Goal: Information Seeking & Learning: Learn about a topic

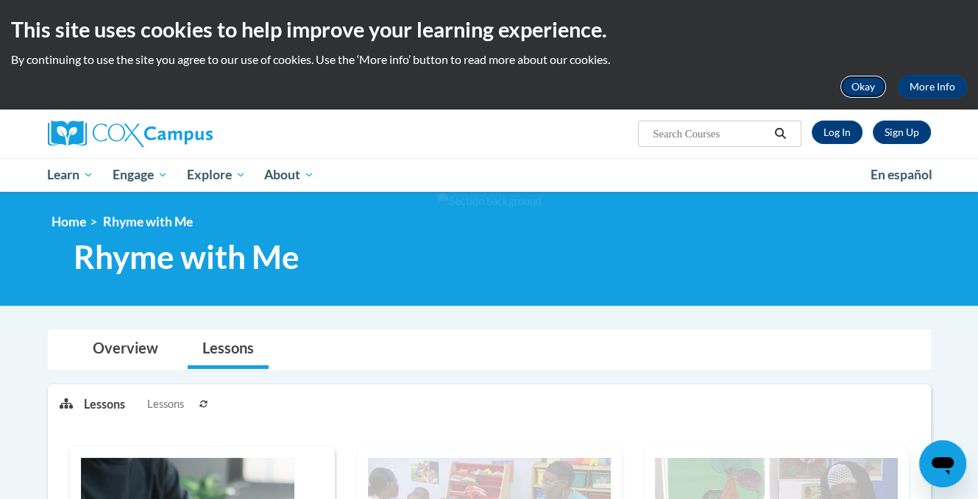
click at [868, 82] on button "Okay" at bounding box center [862, 87] width 47 height 24
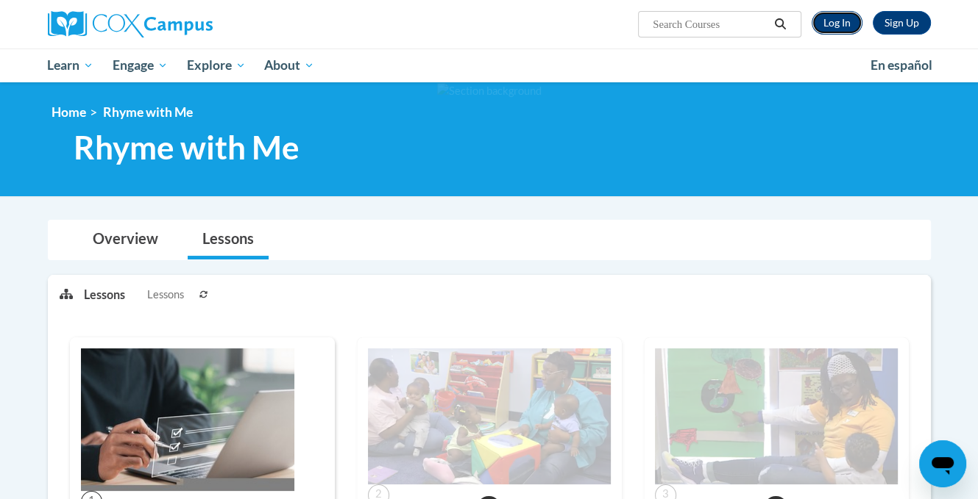
click at [832, 24] on link "Log In" at bounding box center [836, 23] width 51 height 24
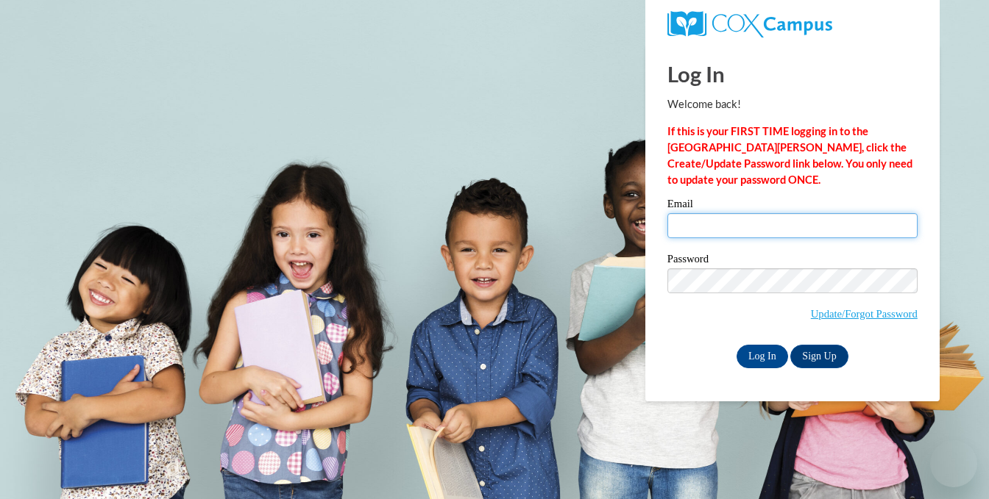
type input "gabenna@cpsboe.k12.oh.us"
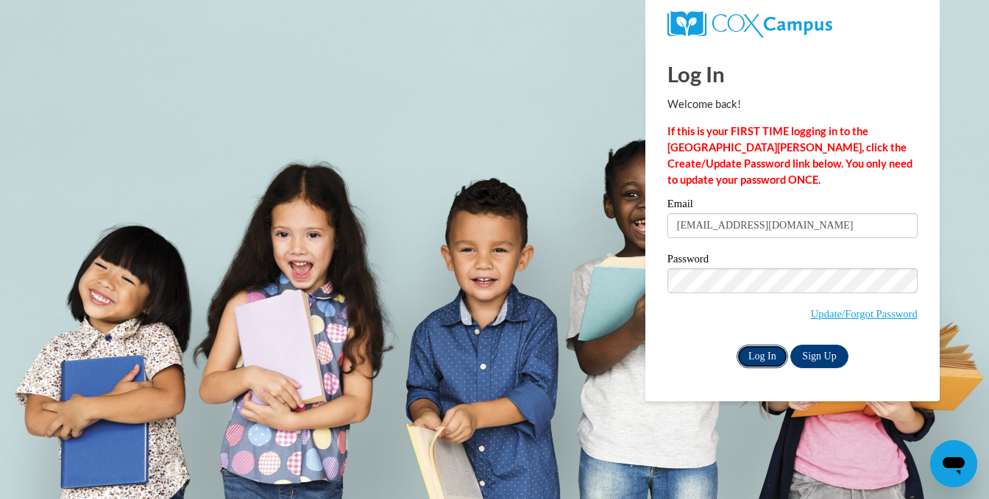
click at [750, 358] on input "Log In" at bounding box center [761, 357] width 51 height 24
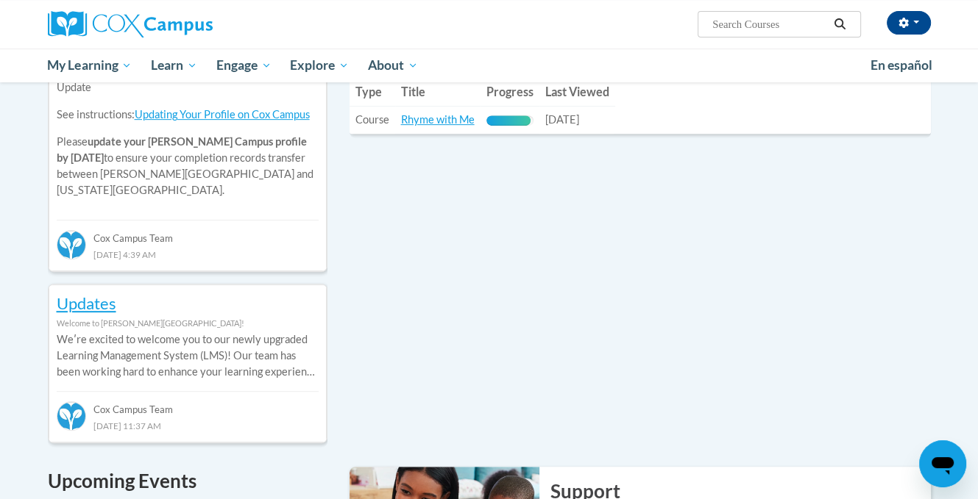
scroll to position [550, 0]
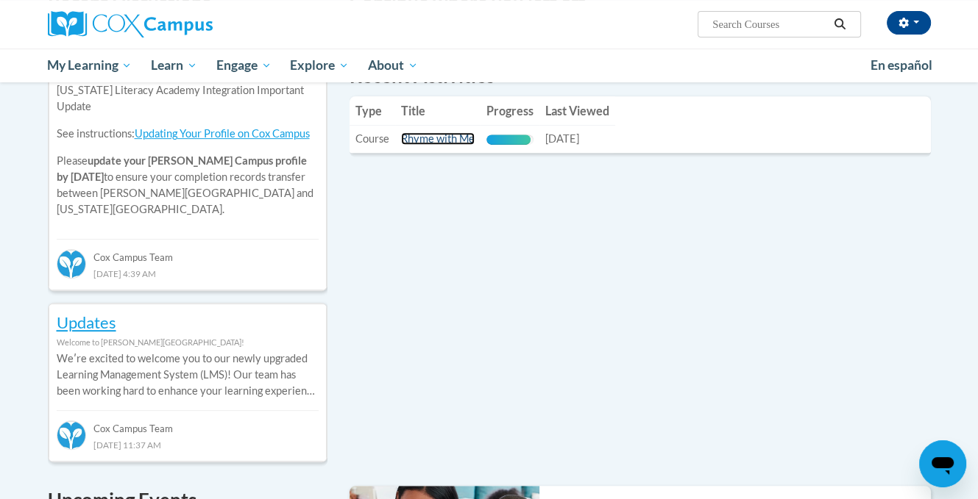
click at [426, 139] on link "Rhyme with Me" at bounding box center [438, 138] width 74 height 13
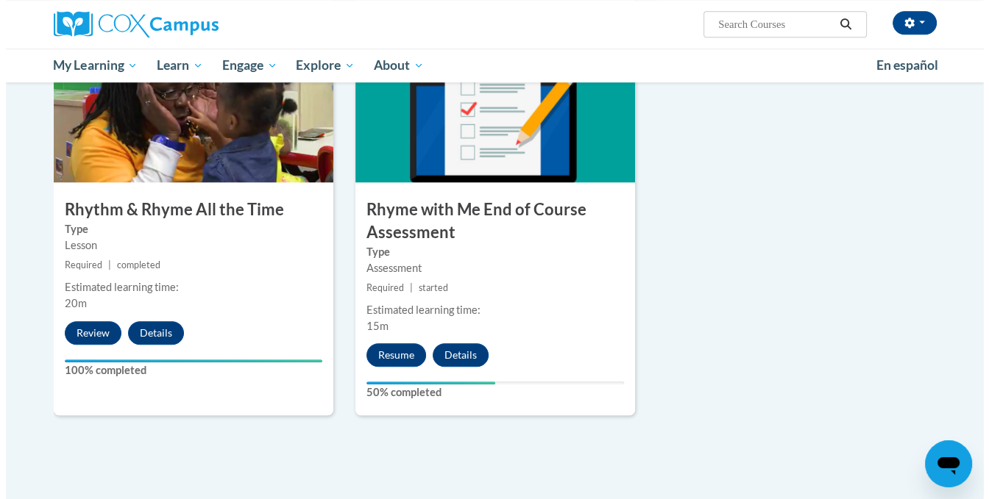
scroll to position [1159, 0]
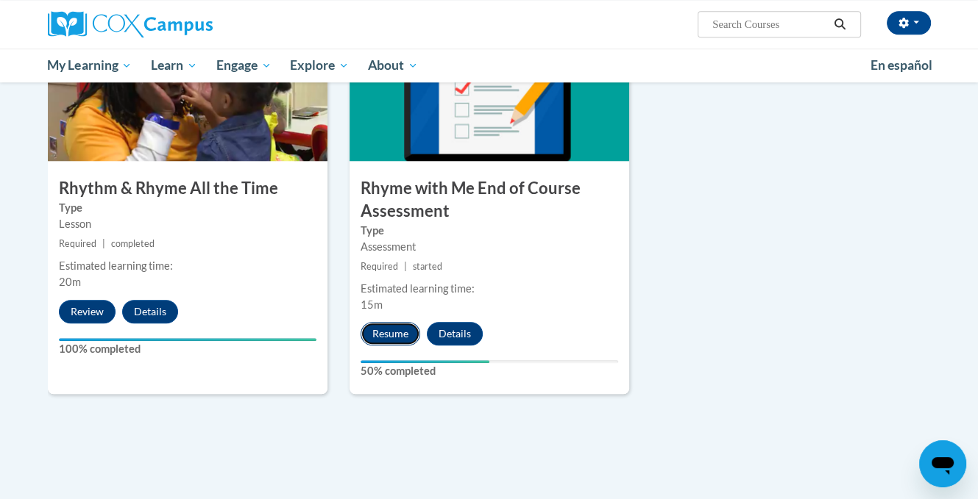
drag, startPoint x: 545, startPoint y: 264, endPoint x: 381, endPoint y: 332, distance: 177.7
click at [381, 332] on button "Resume" at bounding box center [390, 334] width 60 height 24
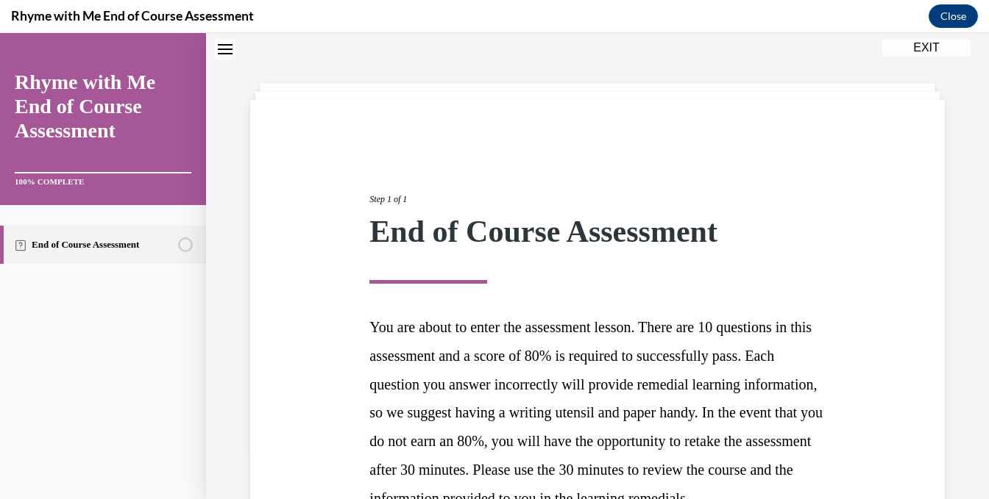
scroll to position [234, 0]
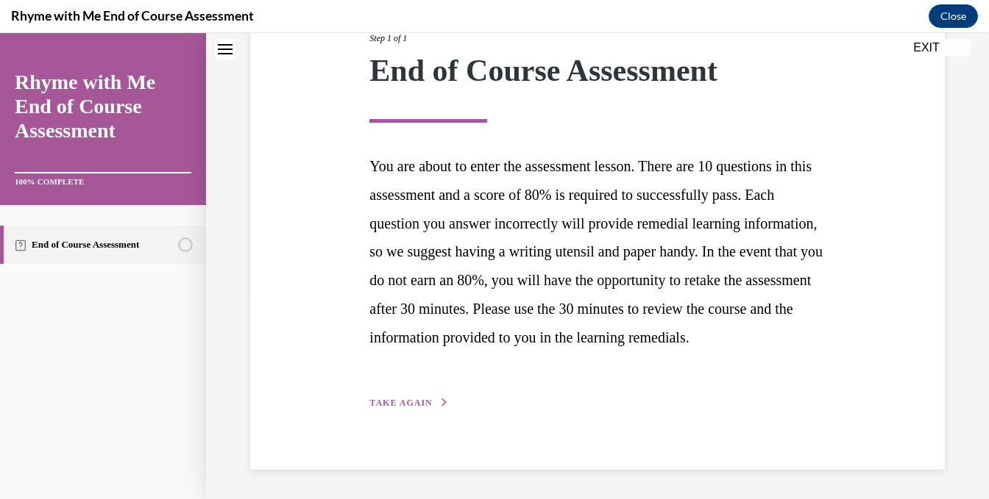
click at [405, 402] on span "TAKE AGAIN" at bounding box center [400, 403] width 63 height 10
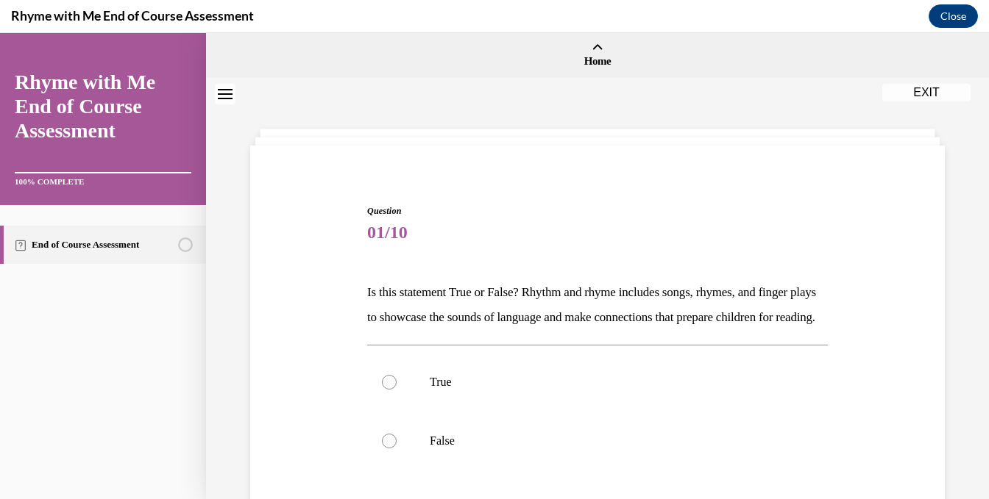
click at [405, 402] on label "True" at bounding box center [597, 382] width 460 height 59
click at [396, 390] on input "True" at bounding box center [389, 382] width 15 height 15
radio input "true"
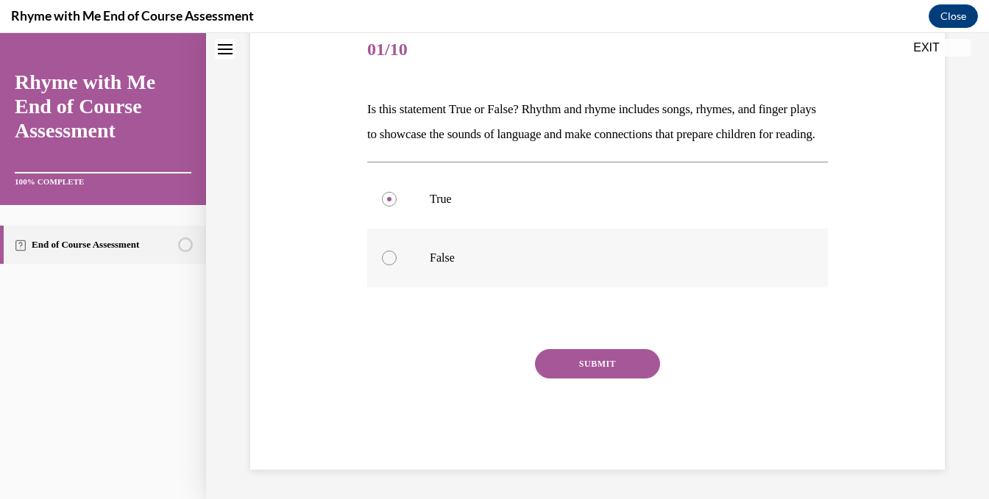
scroll to position [202, 0]
click at [584, 368] on button "SUBMIT" at bounding box center [597, 363] width 125 height 29
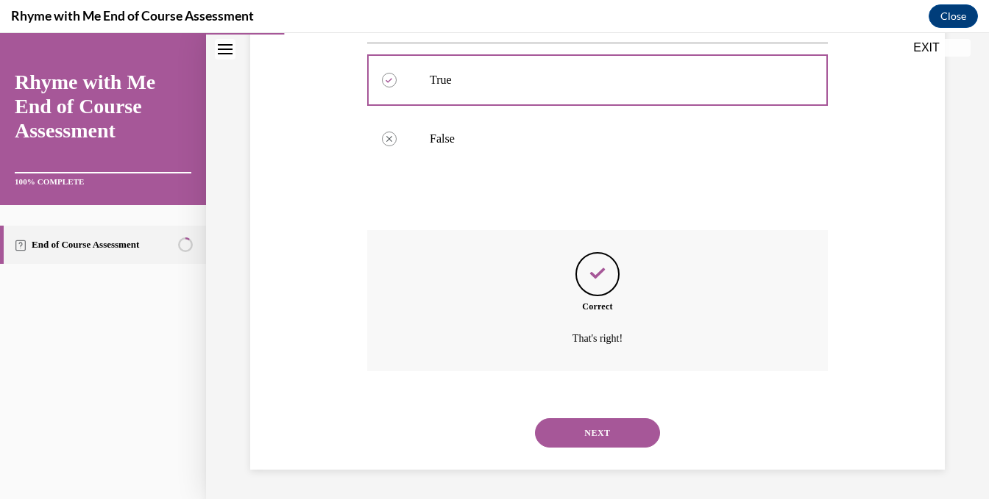
scroll to position [327, 0]
click at [586, 423] on button "NEXT" at bounding box center [597, 433] width 125 height 29
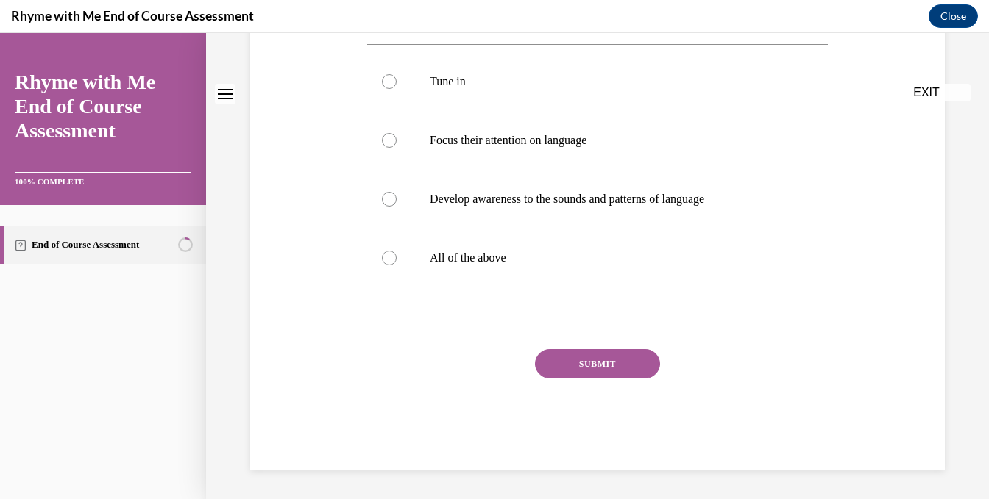
scroll to position [0, 0]
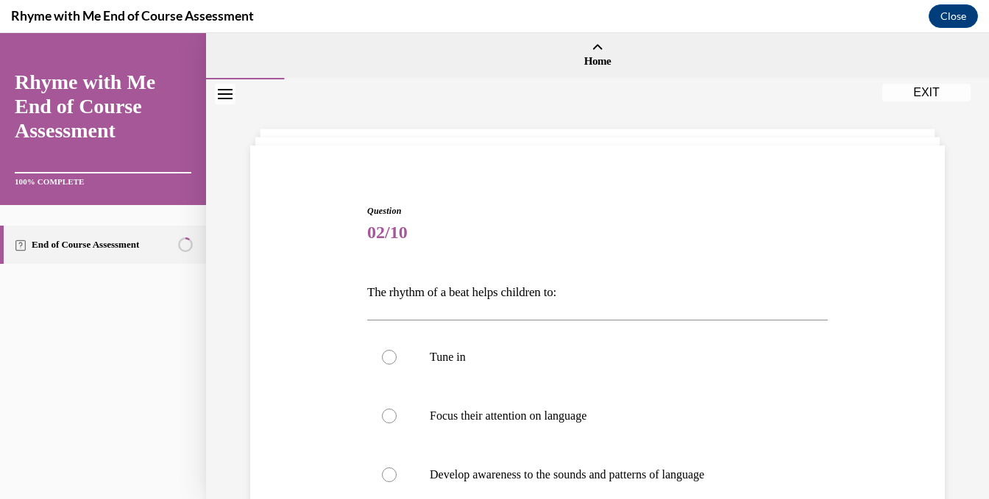
click at [586, 423] on label "Focus their attention on language" at bounding box center [597, 416] width 460 height 59
click at [396, 423] on input "Focus their attention on language" at bounding box center [389, 416] width 15 height 15
radio input "true"
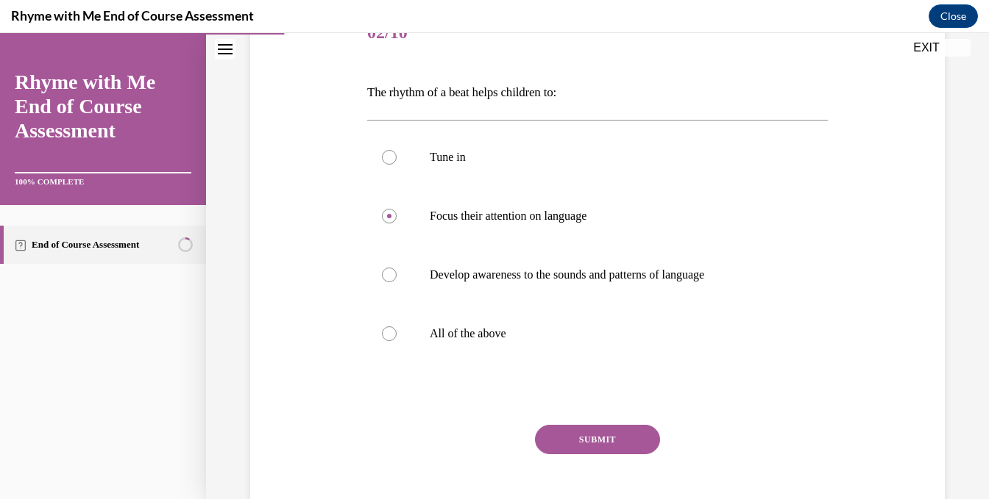
scroll to position [212, 0]
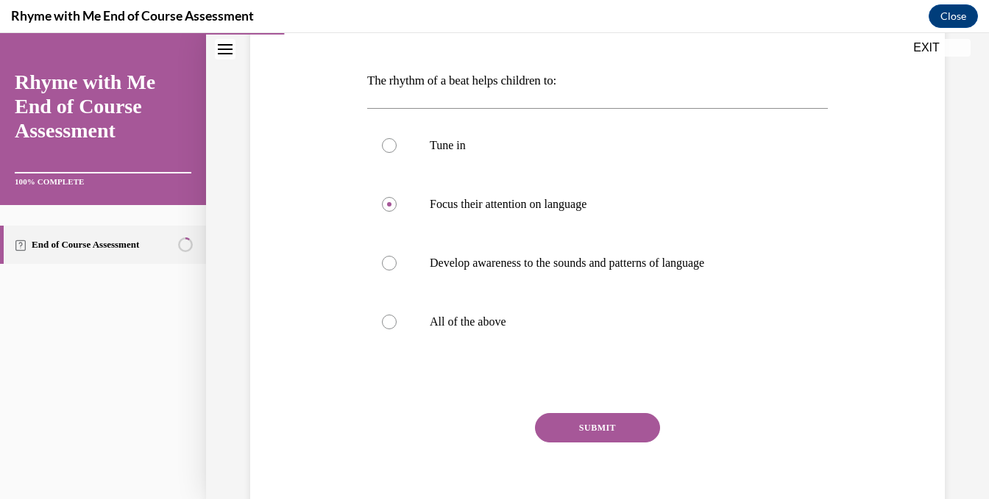
click at [586, 423] on button "SUBMIT" at bounding box center [597, 427] width 125 height 29
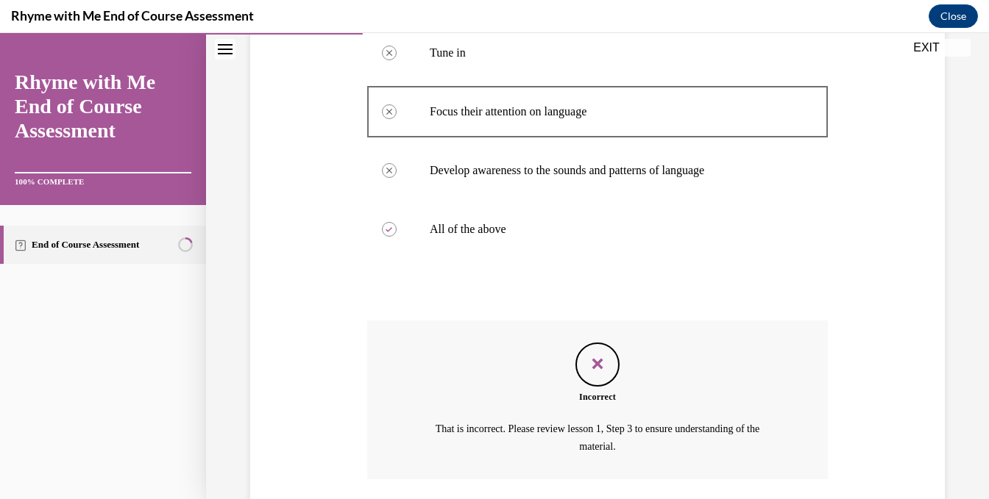
click at [586, 423] on div "Question 02/10 The rhythm of a beat helps children to: Tune in Correctly unsele…" at bounding box center [597, 239] width 460 height 678
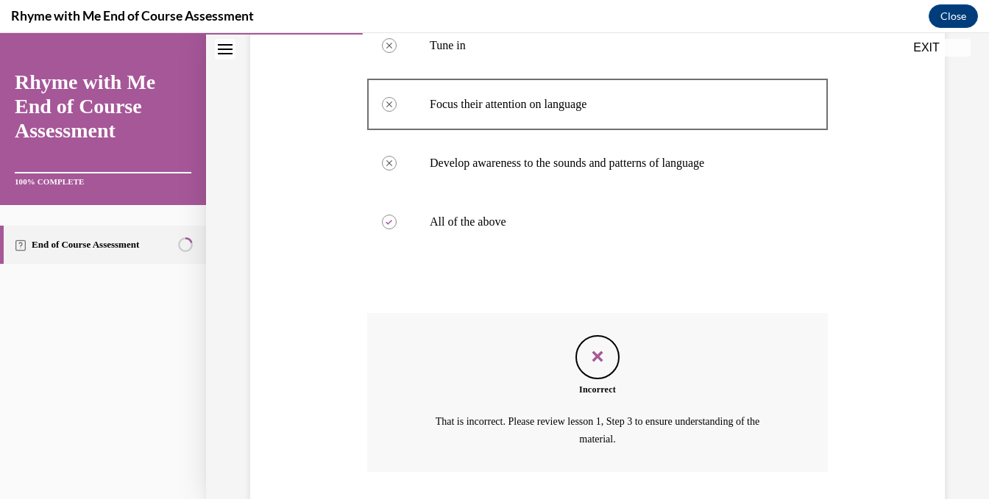
scroll to position [315, 0]
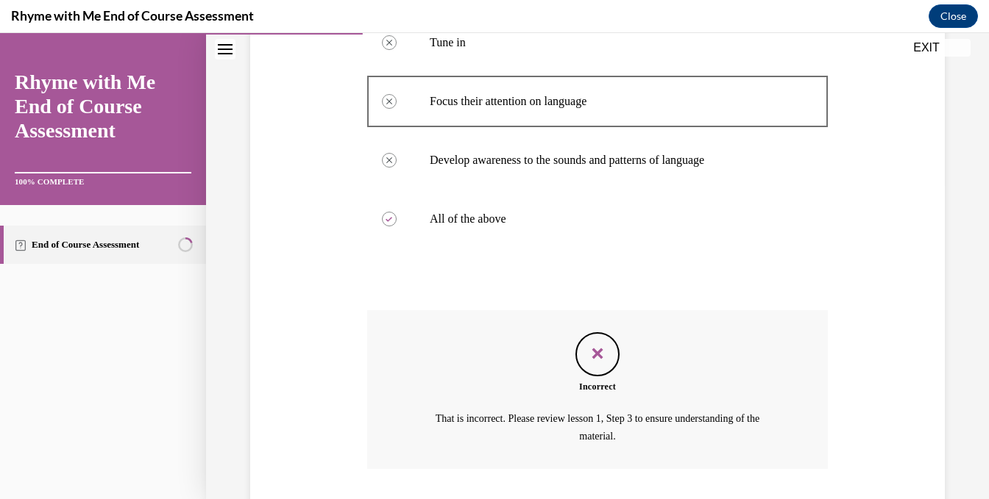
click at [601, 367] on div "Feedback" at bounding box center [597, 354] width 44 height 44
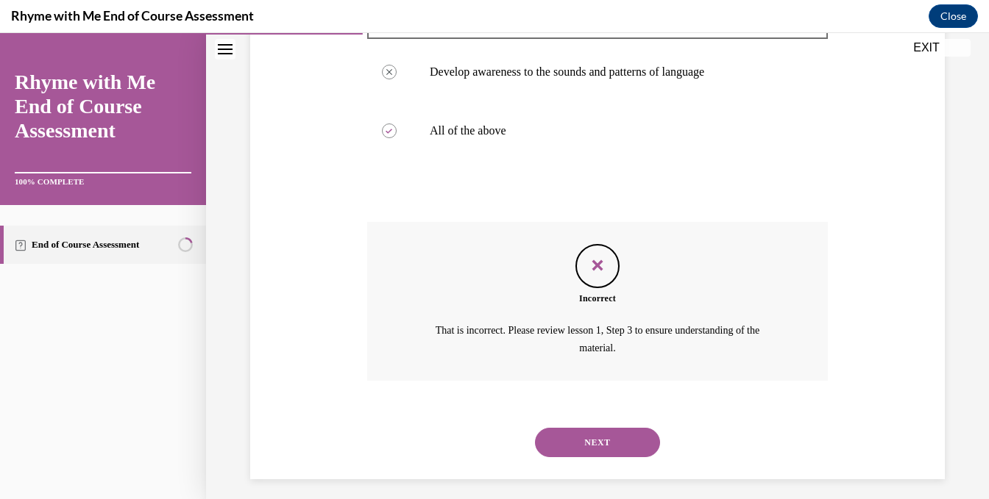
scroll to position [403, 0]
click at [588, 444] on button "NEXT" at bounding box center [597, 442] width 125 height 29
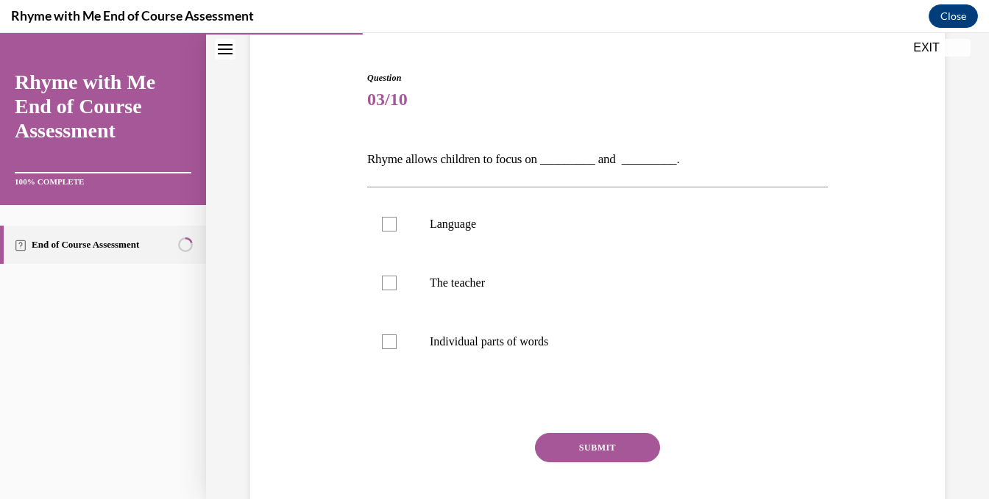
scroll to position [132, 0]
click at [388, 227] on div at bounding box center [389, 225] width 15 height 15
click at [388, 227] on input "Language" at bounding box center [389, 225] width 15 height 15
checkbox input "true"
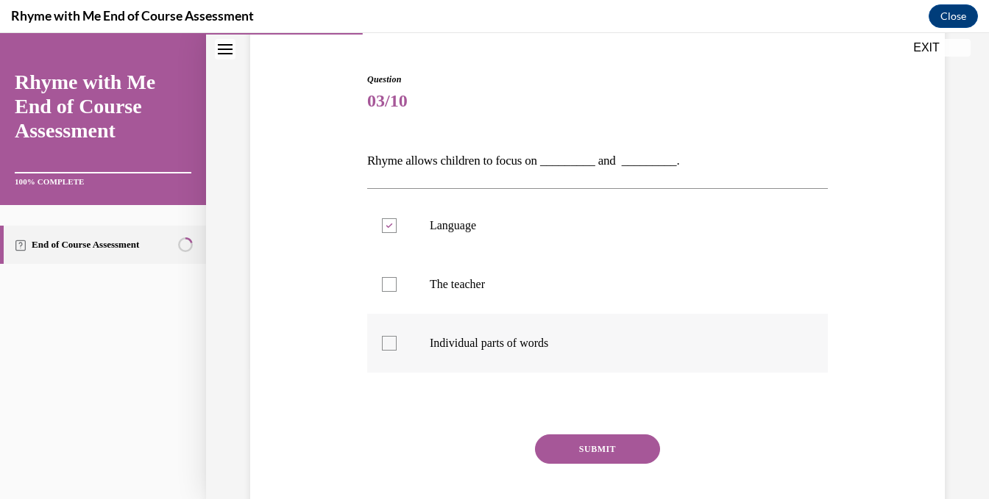
click at [385, 340] on div at bounding box center [389, 343] width 15 height 15
click at [385, 340] on input "Individual parts of words" at bounding box center [389, 343] width 15 height 15
checkbox input "true"
click at [602, 445] on button "SUBMIT" at bounding box center [597, 449] width 125 height 29
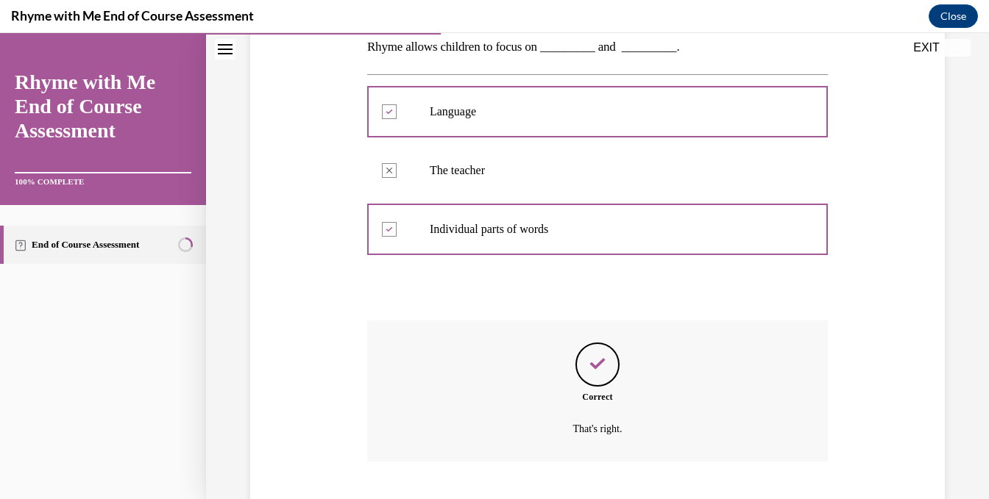
scroll to position [335, 0]
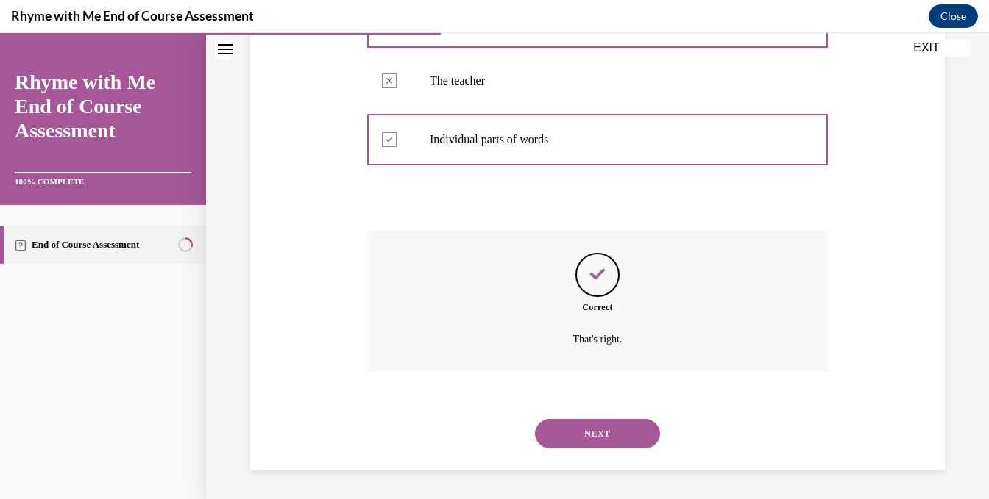
click at [602, 445] on button "NEXT" at bounding box center [597, 433] width 125 height 29
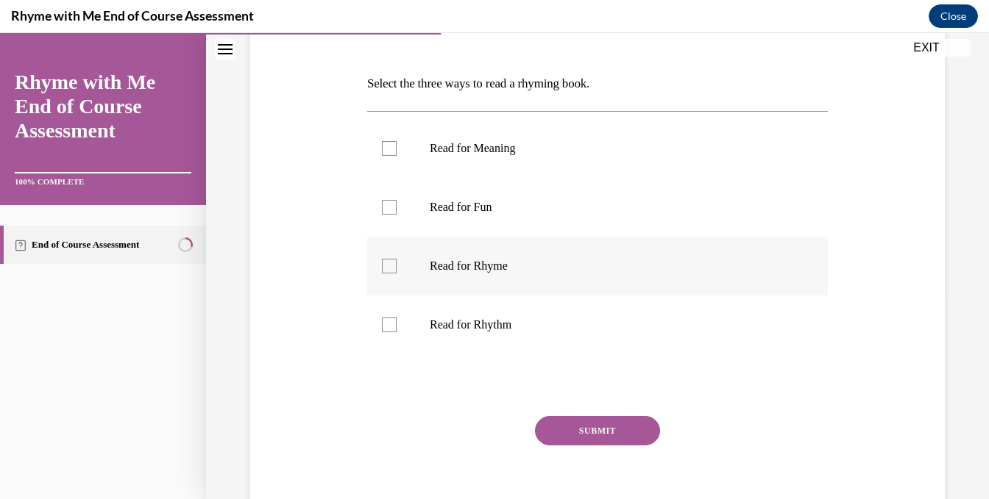
scroll to position [216, 0]
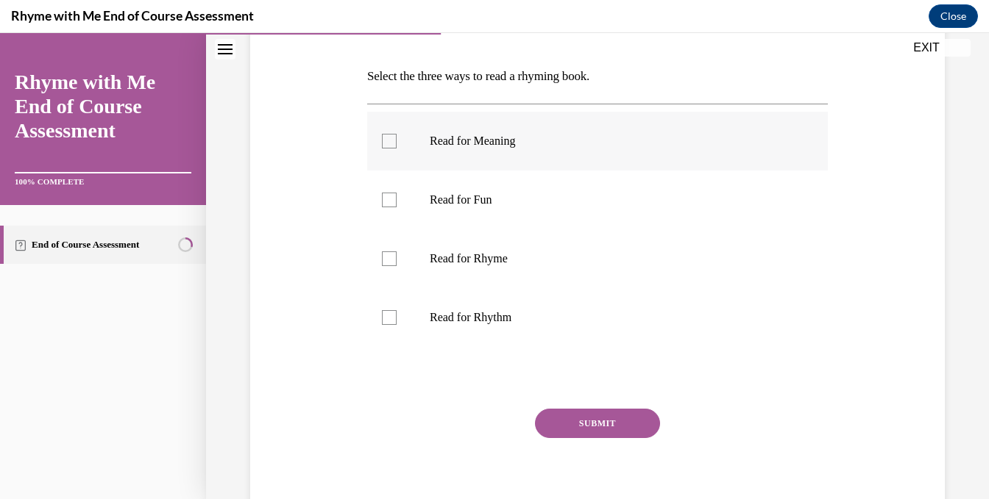
click at [384, 138] on div at bounding box center [389, 141] width 15 height 15
click at [384, 138] on input "Read for Meaning" at bounding box center [389, 141] width 15 height 15
checkbox input "true"
click at [388, 198] on div at bounding box center [389, 200] width 15 height 15
click at [388, 198] on input "Read for Fun" at bounding box center [389, 200] width 15 height 15
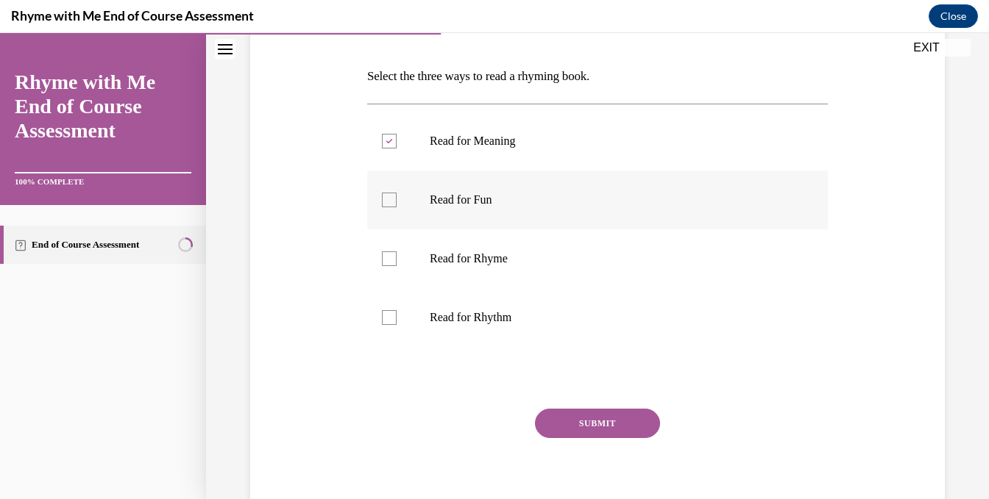
checkbox input "true"
click at [391, 260] on div at bounding box center [389, 259] width 15 height 15
click at [391, 260] on input "Read for Rhyme" at bounding box center [389, 259] width 15 height 15
checkbox input "true"
click at [583, 416] on button "SUBMIT" at bounding box center [597, 423] width 125 height 29
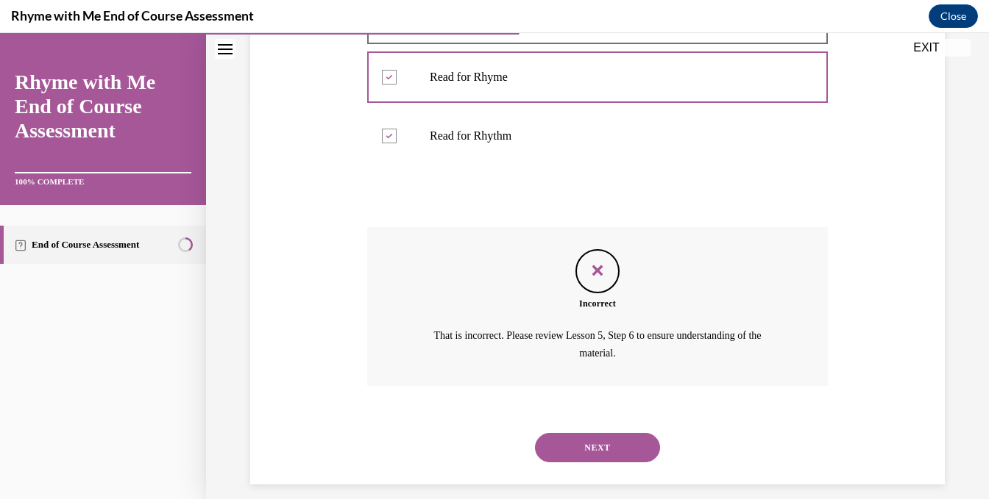
scroll to position [412, 0]
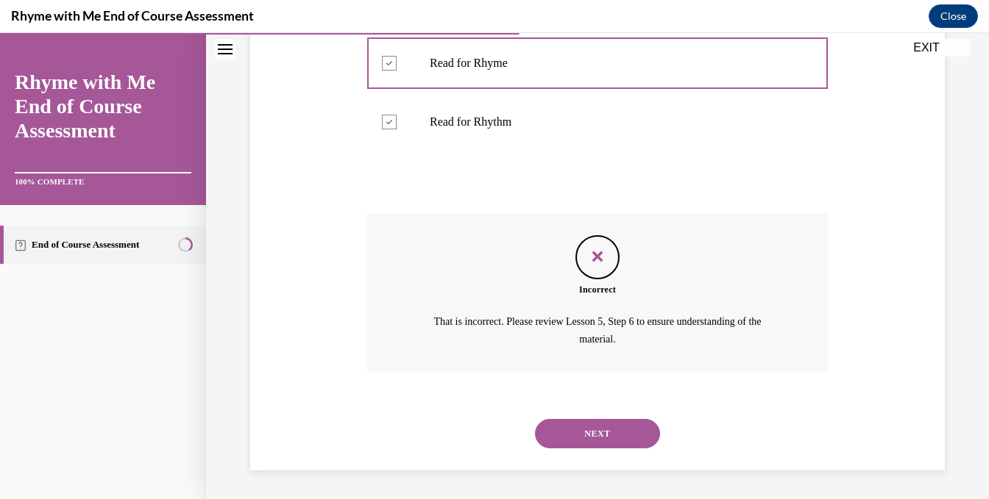
click at [583, 416] on div "SUBMIT NEXT" at bounding box center [597, 432] width 460 height 76
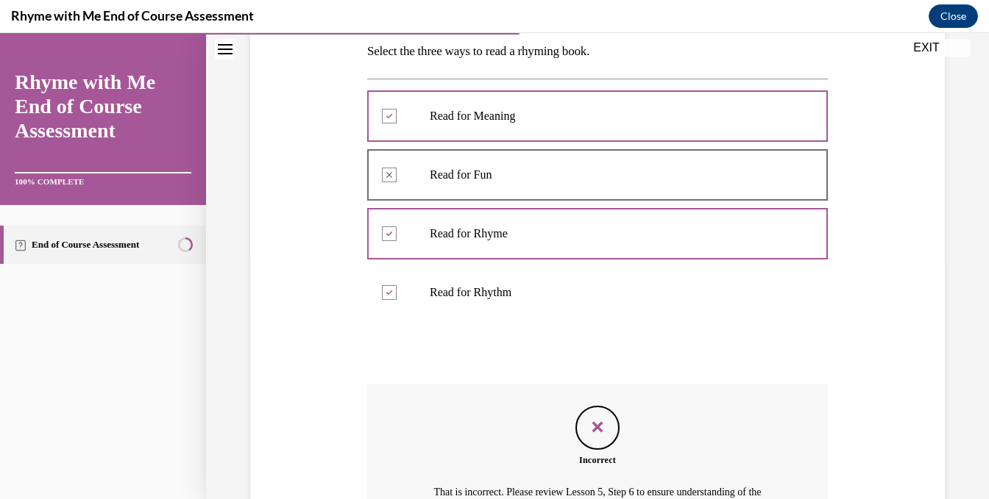
scroll to position [235, 0]
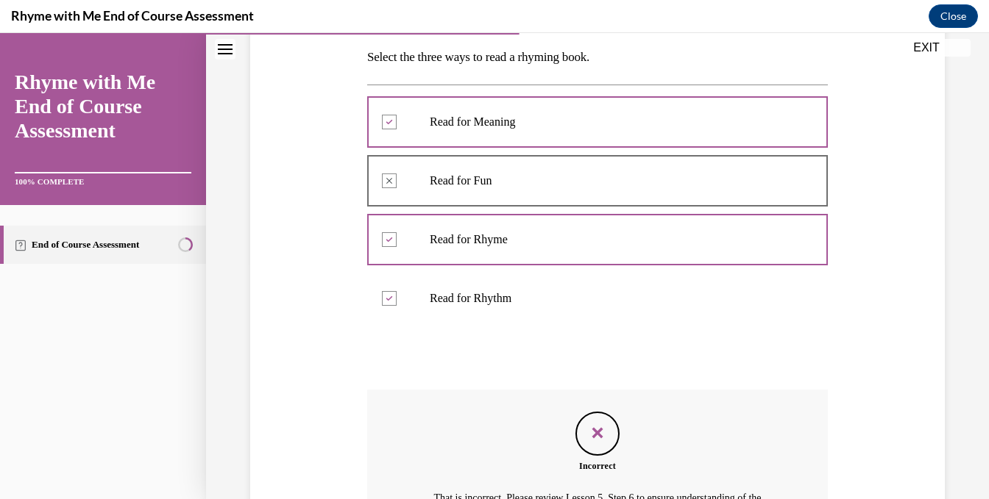
click at [391, 182] on div at bounding box center [597, 181] width 460 height 66
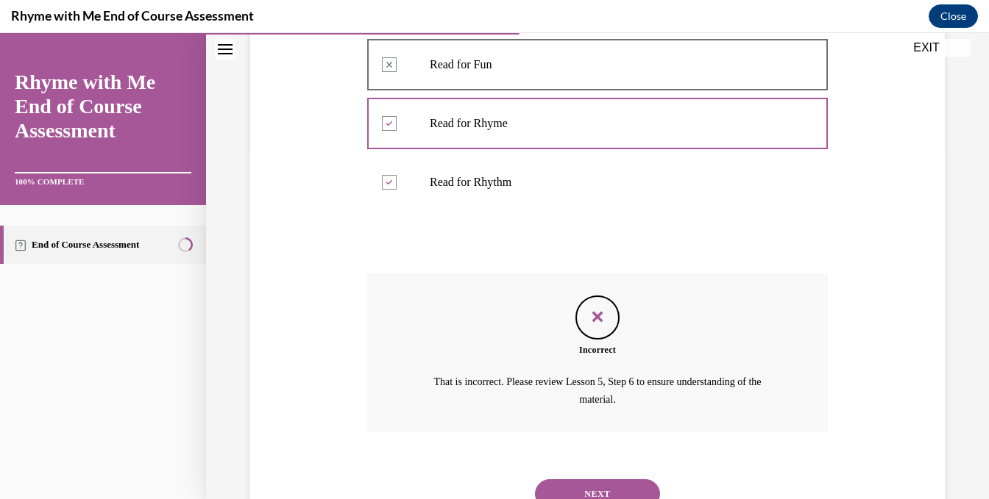
scroll to position [412, 0]
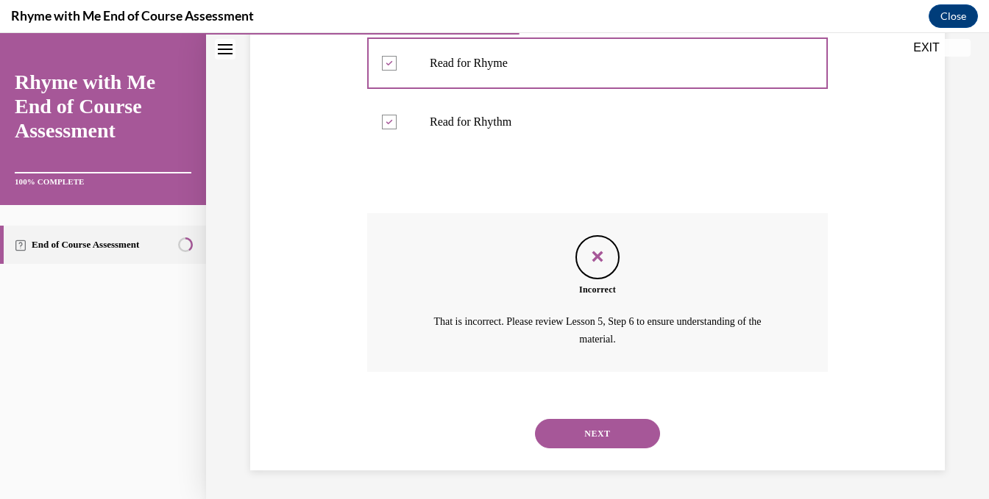
click at [919, 46] on button "EXIT" at bounding box center [926, 48] width 88 height 18
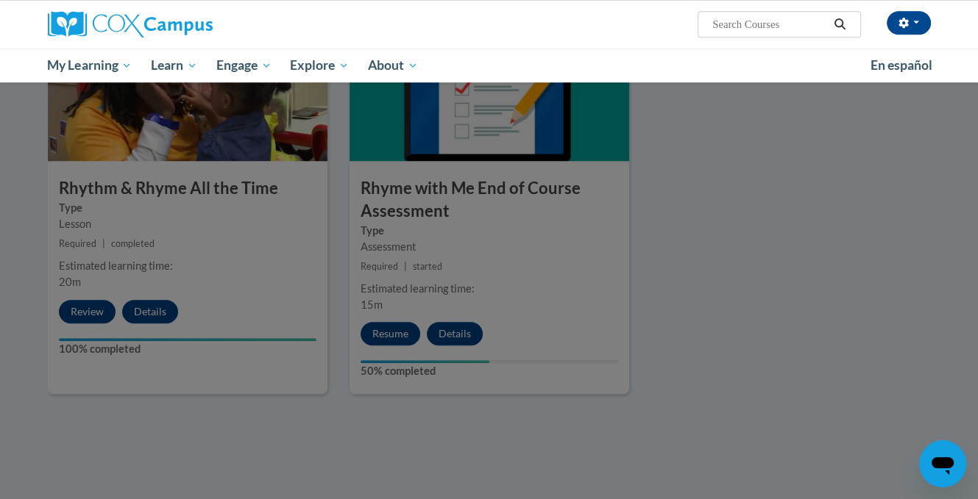
click at [386, 335] on div at bounding box center [489, 249] width 978 height 499
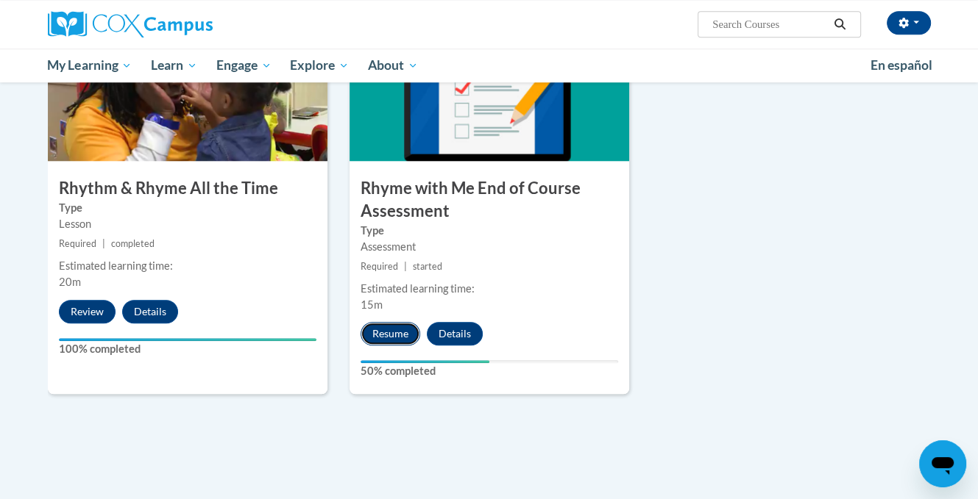
click at [385, 333] on button "Resume" at bounding box center [390, 334] width 60 height 24
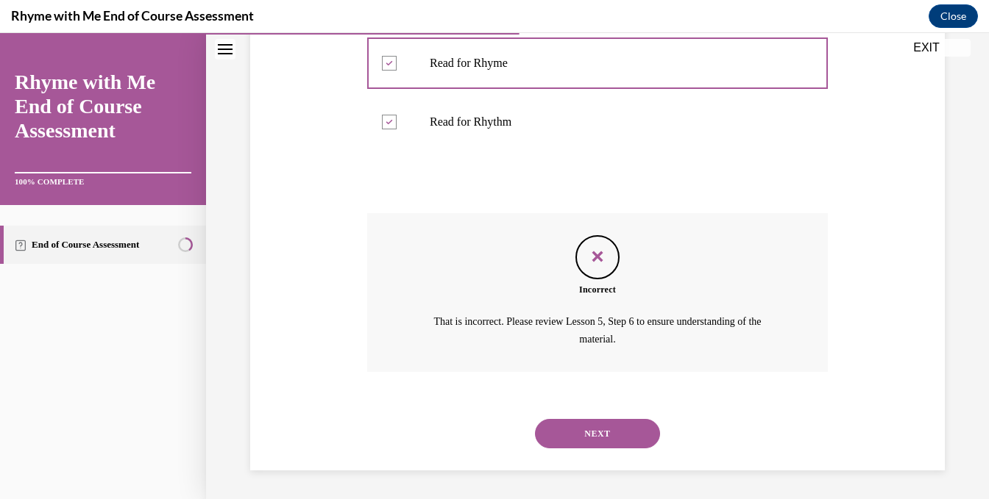
click at [583, 424] on button "NEXT" at bounding box center [597, 433] width 125 height 29
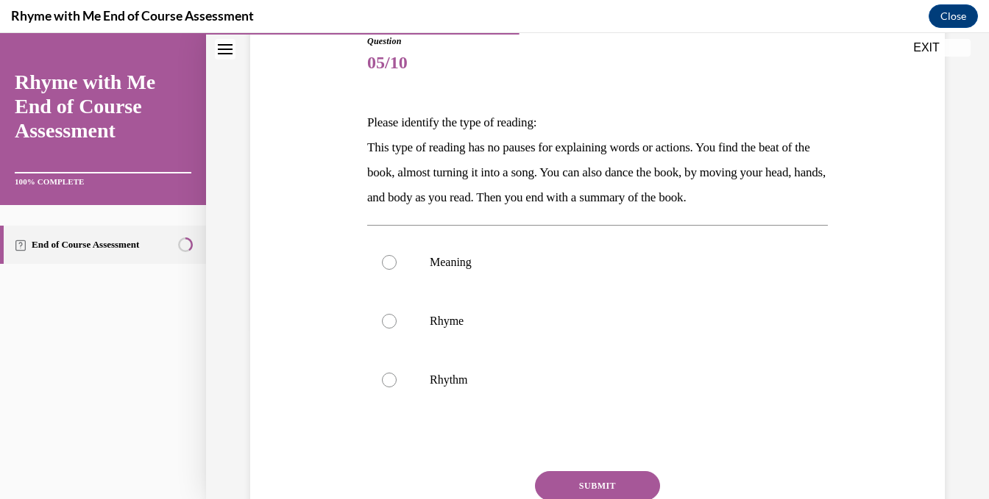
scroll to position [169, 0]
drag, startPoint x: 583, startPoint y: 424, endPoint x: 547, endPoint y: 422, distance: 35.4
click at [547, 422] on div "Question 05/10 Please identify the type of reading: This type of reading has no…" at bounding box center [597, 314] width 460 height 558
click at [390, 378] on div at bounding box center [389, 381] width 15 height 15
click at [390, 378] on input "Rhythm" at bounding box center [389, 381] width 15 height 15
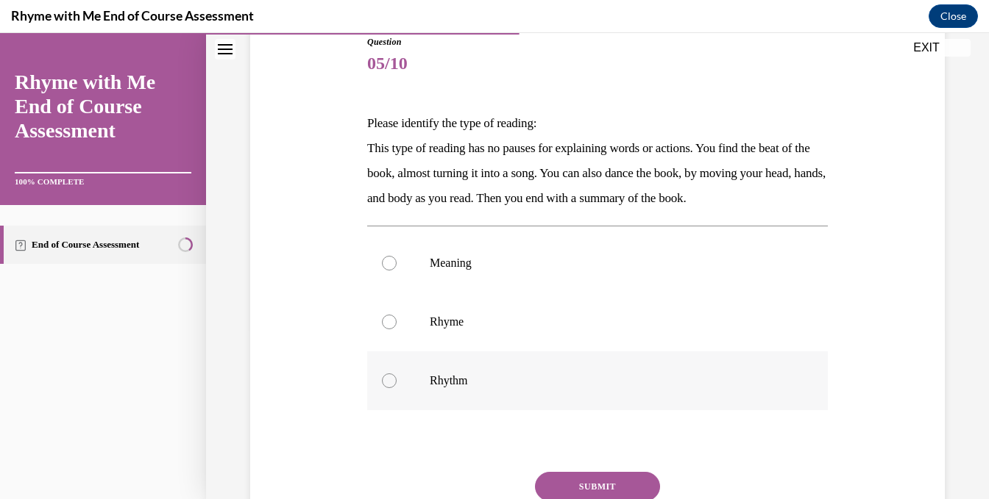
radio input "true"
click at [572, 485] on button "SUBMIT" at bounding box center [597, 486] width 125 height 29
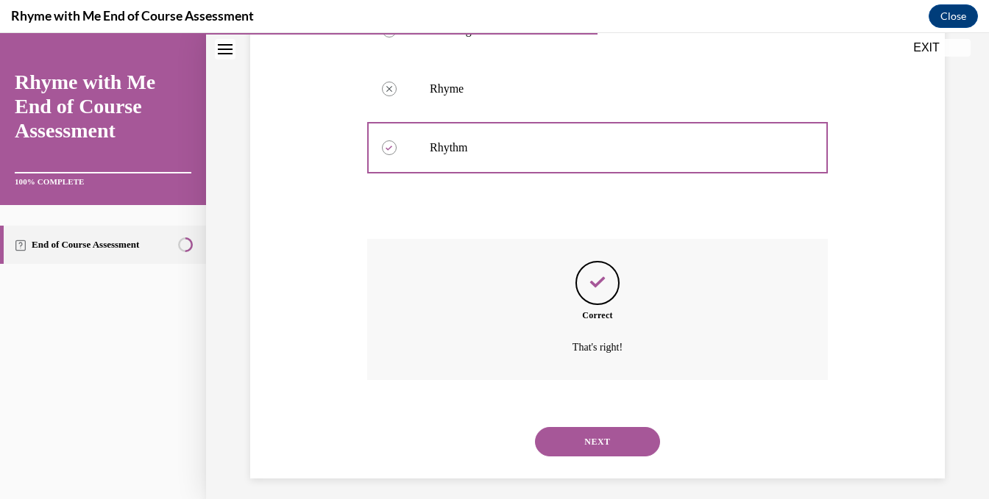
scroll to position [410, 0]
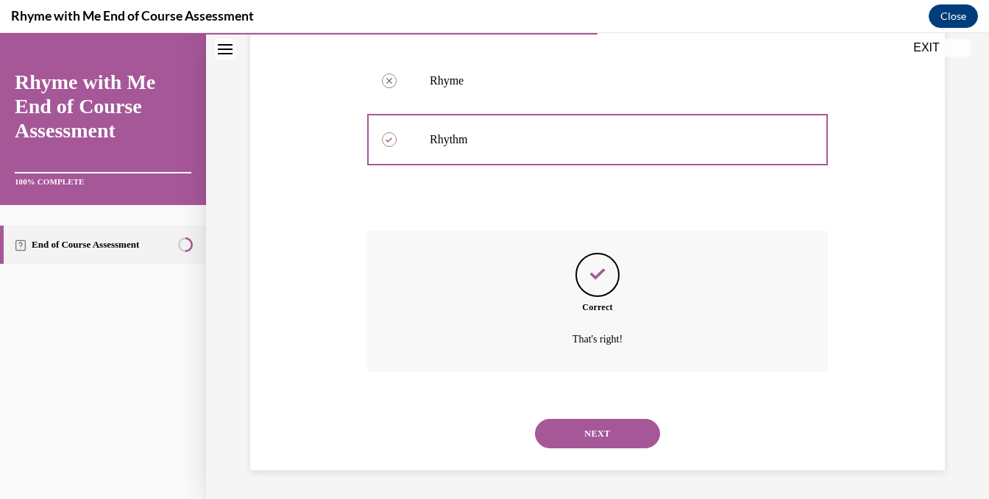
click at [574, 423] on button "NEXT" at bounding box center [597, 433] width 125 height 29
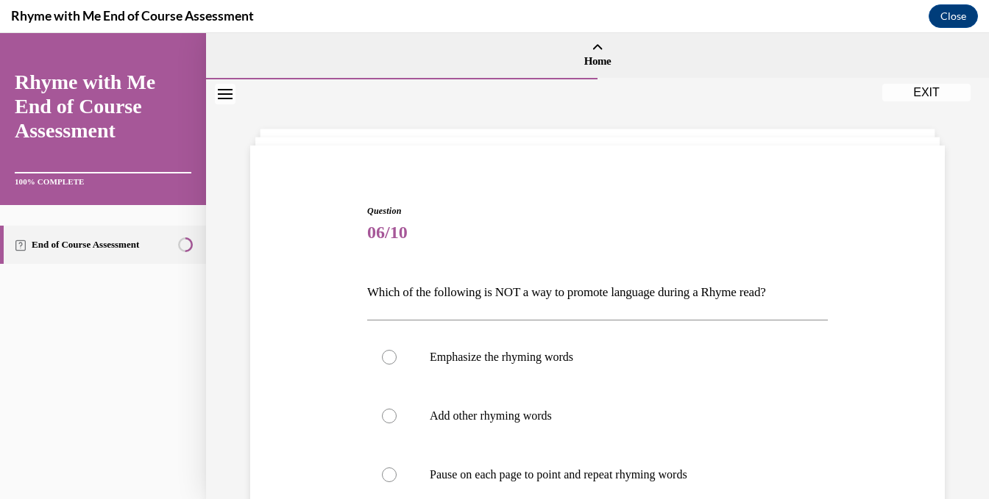
click at [574, 423] on label "Add other rhyming words" at bounding box center [597, 416] width 460 height 59
click at [396, 423] on input "Add other rhyming words" at bounding box center [389, 416] width 15 height 15
radio input "true"
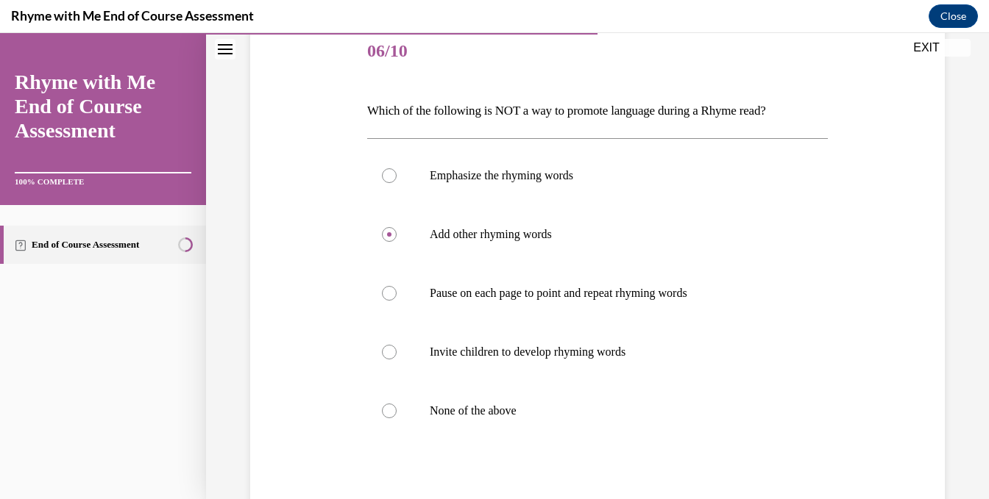
scroll to position [181, 0]
click at [385, 408] on div at bounding box center [389, 412] width 15 height 15
click at [385, 408] on input "None of the above" at bounding box center [389, 412] width 15 height 15
radio input "true"
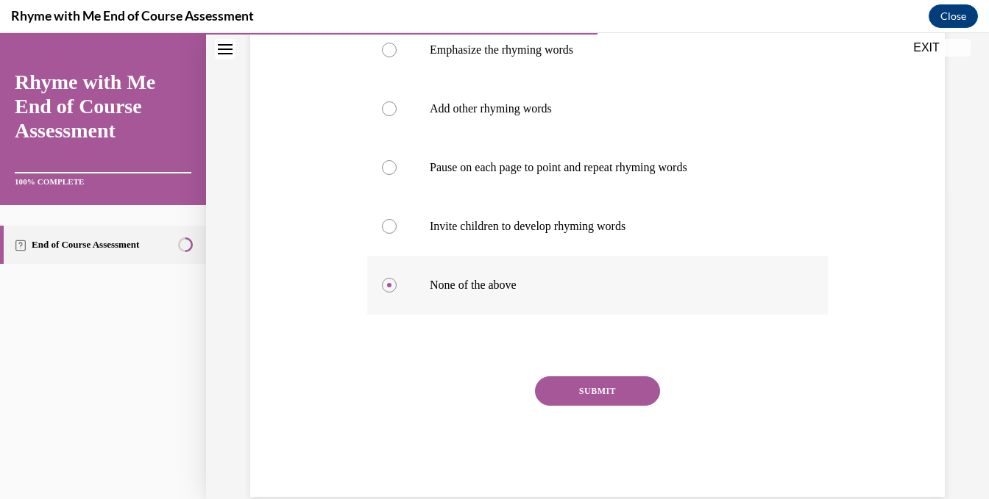
scroll to position [309, 0]
click at [578, 382] on button "SUBMIT" at bounding box center [597, 389] width 125 height 29
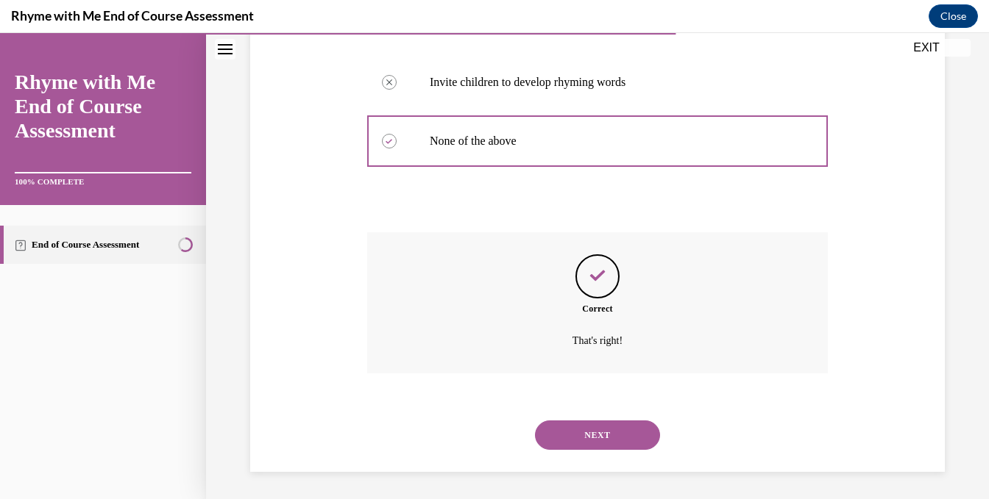
scroll to position [453, 0]
click at [572, 429] on button "NEXT" at bounding box center [597, 433] width 125 height 29
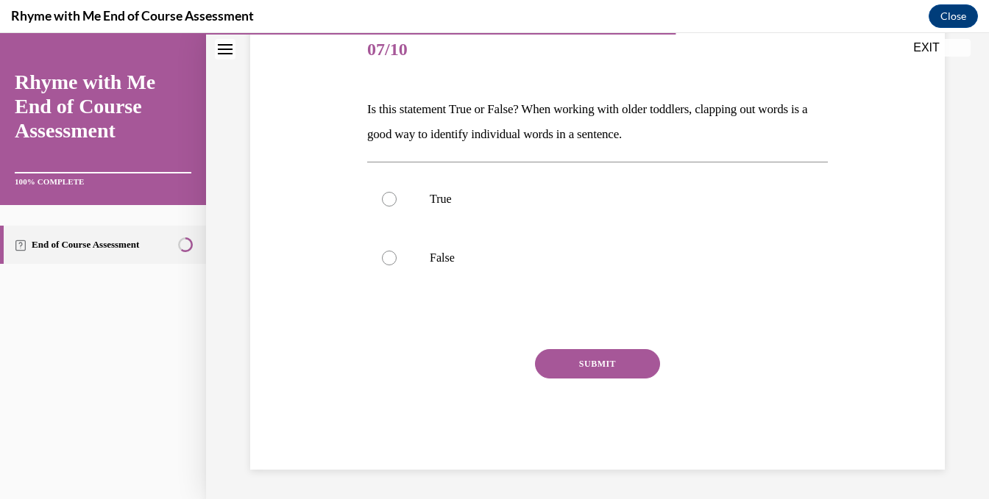
scroll to position [163, 0]
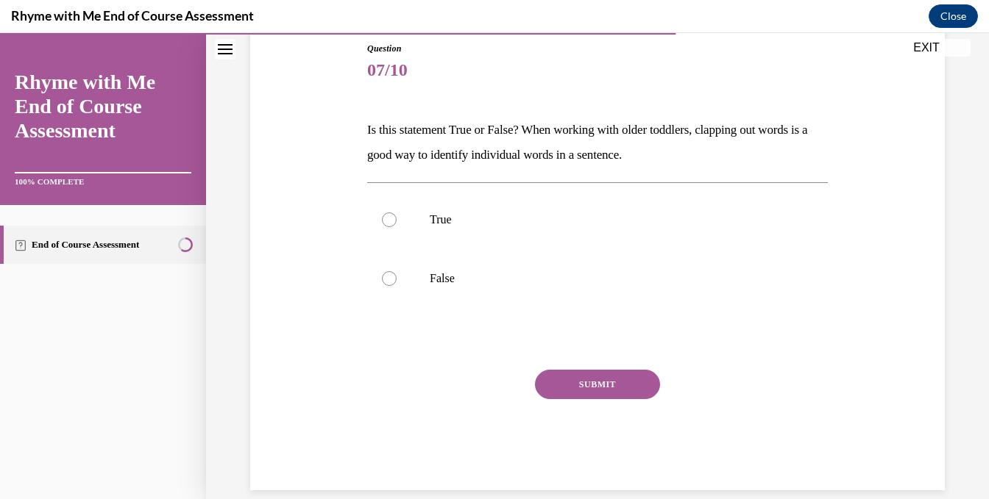
drag, startPoint x: 451, startPoint y: 413, endPoint x: 413, endPoint y: 396, distance: 41.5
click at [413, 396] on div "SUBMIT" at bounding box center [597, 407] width 460 height 74
click at [385, 223] on div at bounding box center [389, 220] width 15 height 15
click at [385, 223] on input "True" at bounding box center [389, 220] width 15 height 15
radio input "true"
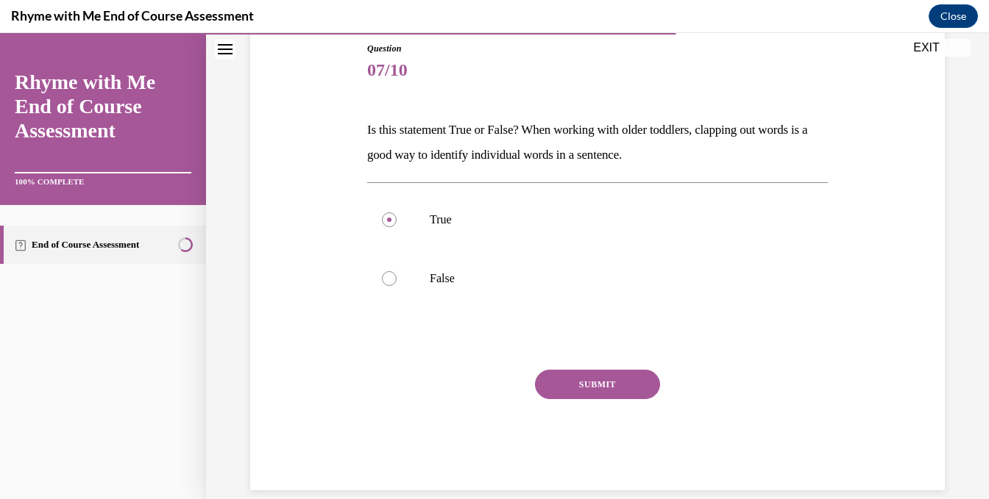
click at [558, 379] on button "SUBMIT" at bounding box center [597, 384] width 125 height 29
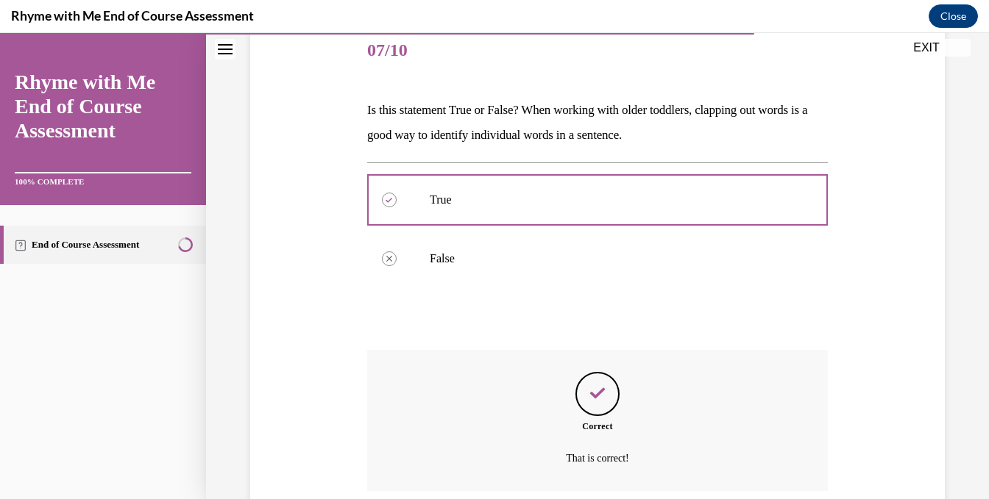
scroll to position [302, 0]
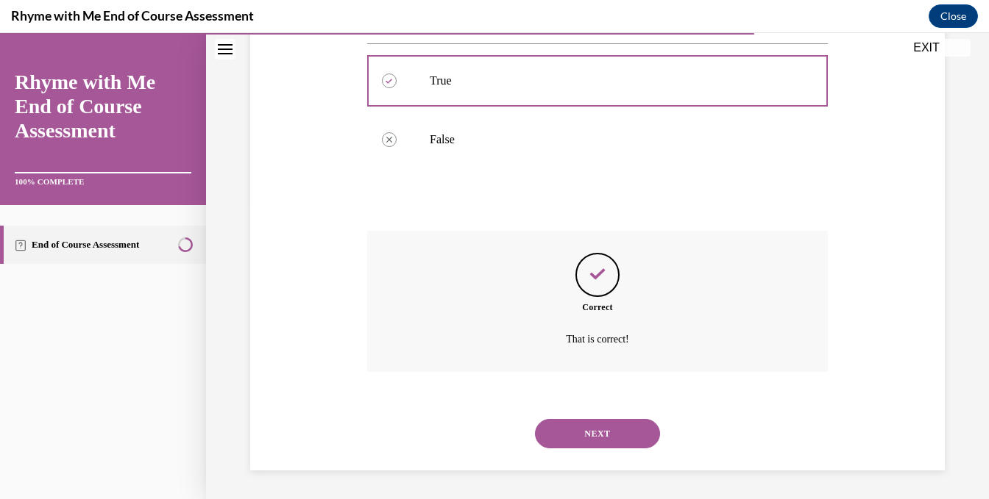
click at [580, 429] on button "NEXT" at bounding box center [597, 433] width 125 height 29
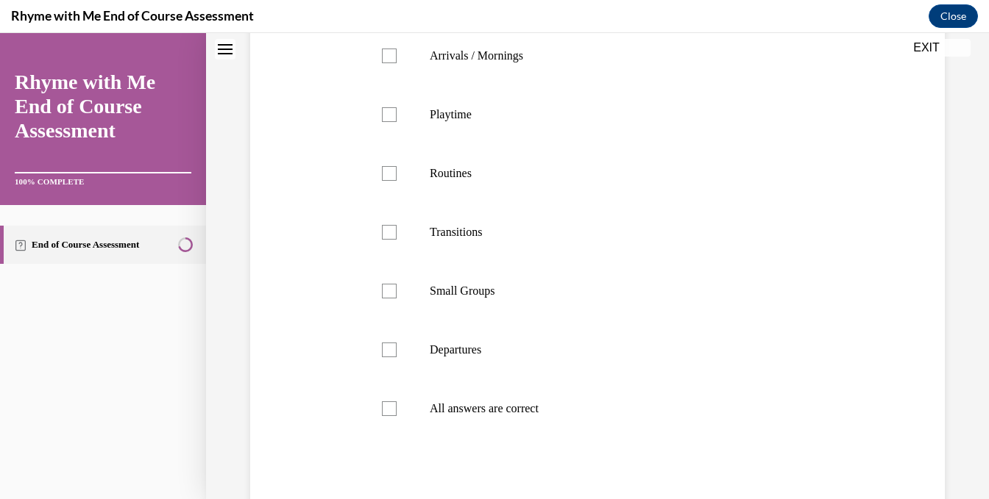
scroll to position [0, 0]
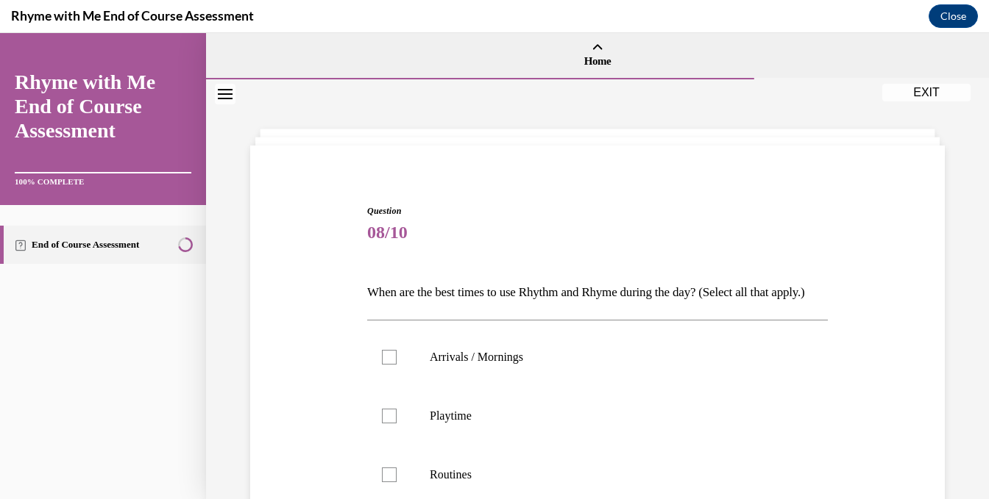
click at [580, 429] on label "Playtime" at bounding box center [597, 416] width 460 height 59
click at [396, 424] on input "Playtime" at bounding box center [389, 416] width 15 height 15
checkbox input "true"
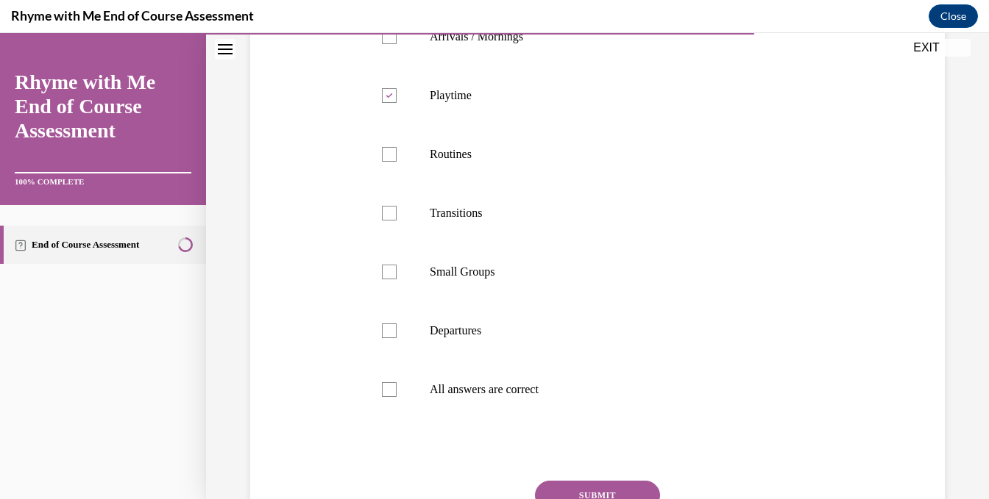
scroll to position [321, 0]
click at [387, 397] on div at bounding box center [389, 389] width 15 height 15
click at [387, 397] on input "All answers are correct" at bounding box center [389, 389] width 15 height 15
checkbox input "true"
click at [388, 99] on icon at bounding box center [388, 95] width 7 height 5
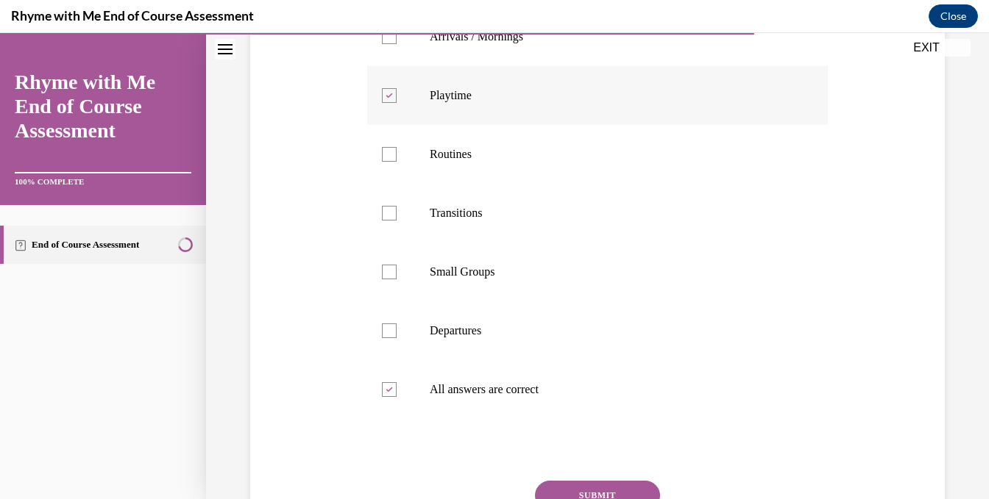
click at [388, 103] on input "Playtime" at bounding box center [389, 95] width 15 height 15
checkbox input "false"
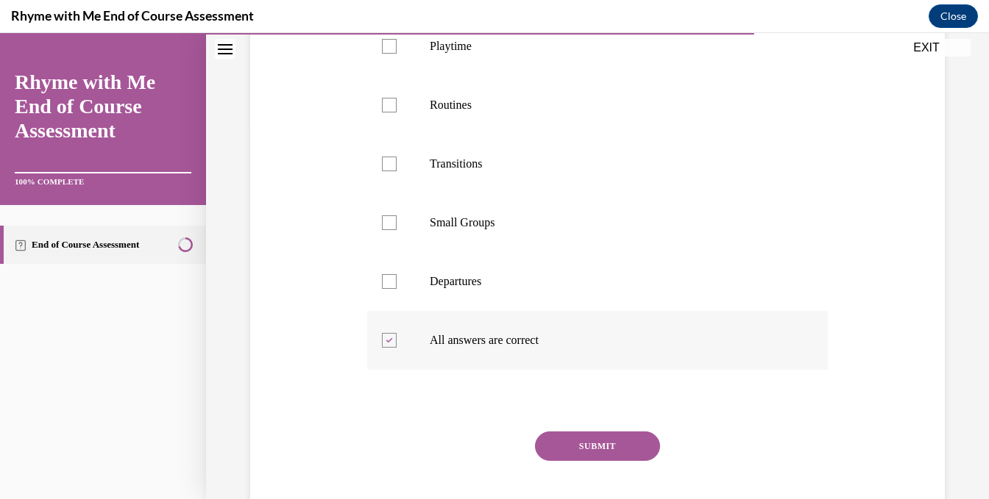
scroll to position [385, 0]
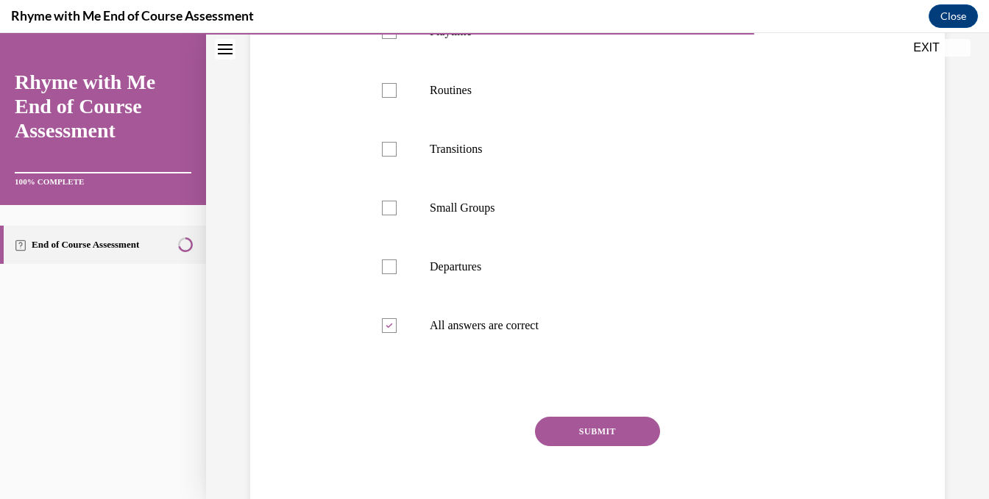
click at [585, 446] on button "SUBMIT" at bounding box center [597, 431] width 125 height 29
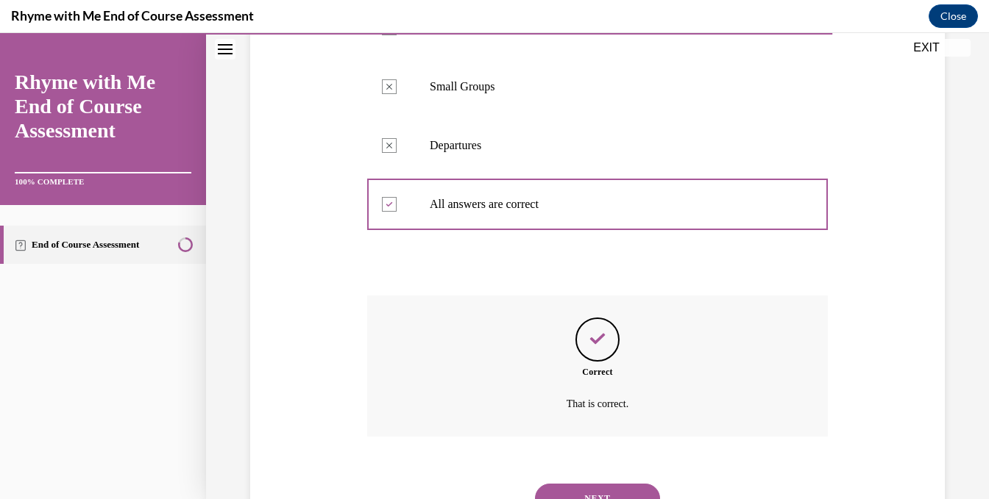
scroll to position [596, 0]
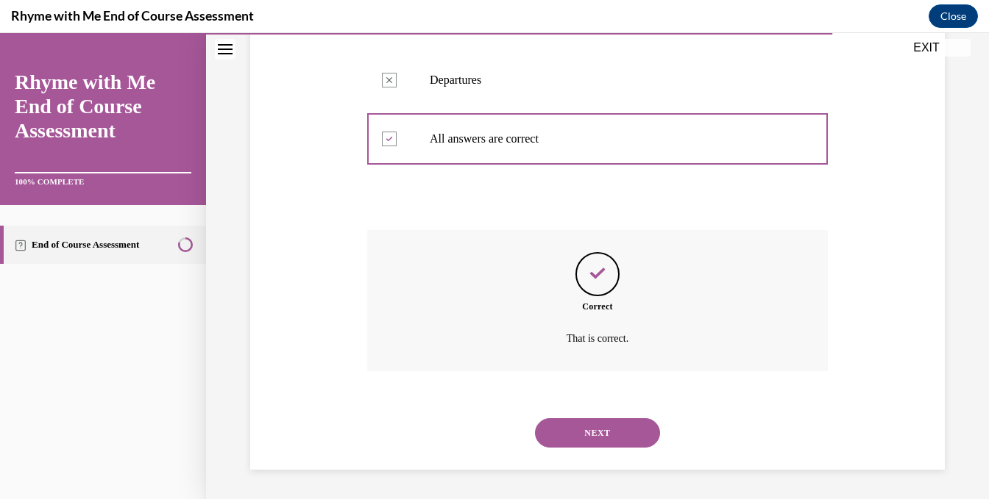
click at [583, 430] on button "NEXT" at bounding box center [597, 433] width 125 height 29
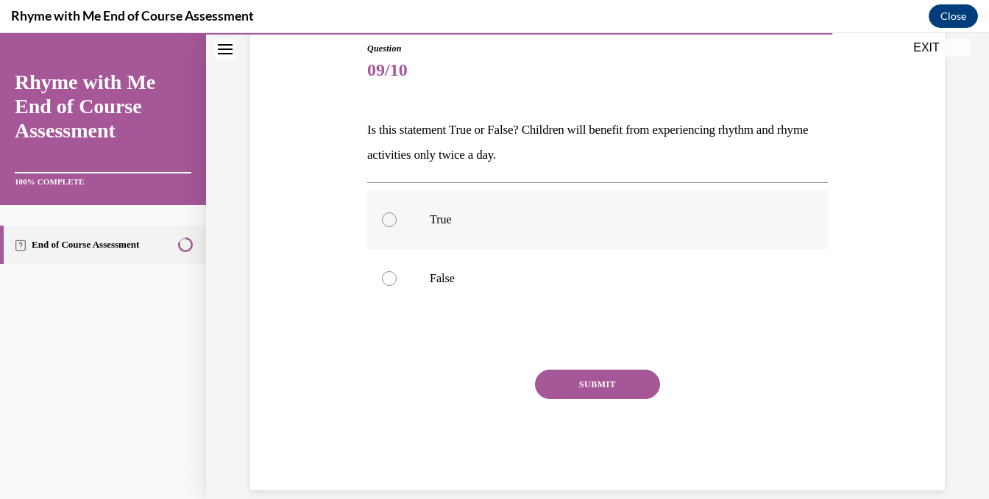
click at [382, 214] on div at bounding box center [389, 220] width 15 height 15
click at [382, 214] on input "True" at bounding box center [389, 220] width 15 height 15
radio input "true"
click at [386, 215] on div at bounding box center [389, 220] width 15 height 15
click at [386, 215] on input "True" at bounding box center [389, 220] width 15 height 15
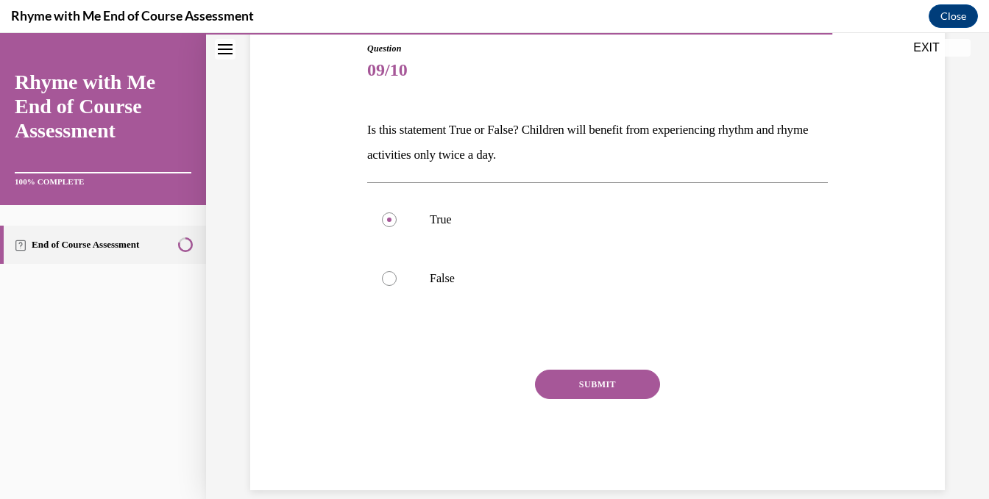
click at [566, 380] on button "SUBMIT" at bounding box center [597, 384] width 125 height 29
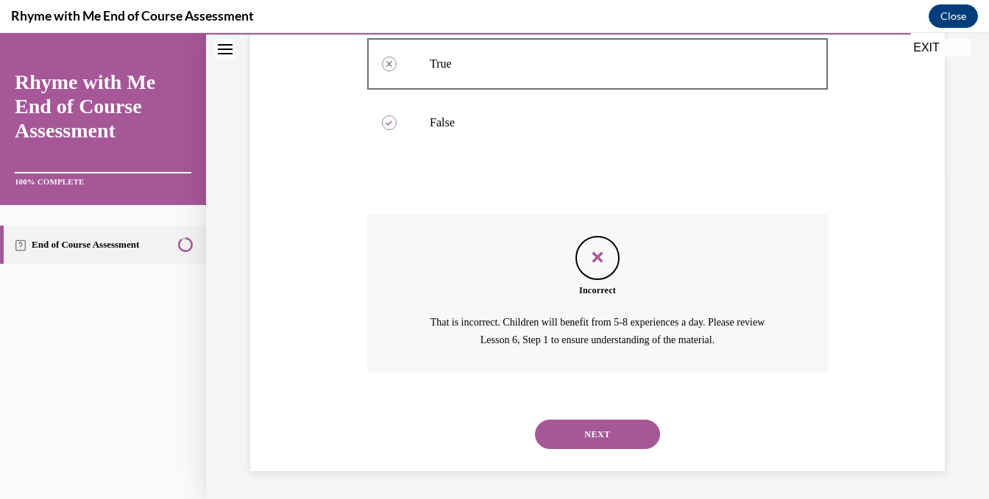
scroll to position [319, 0]
click at [594, 428] on button "NEXT" at bounding box center [597, 433] width 125 height 29
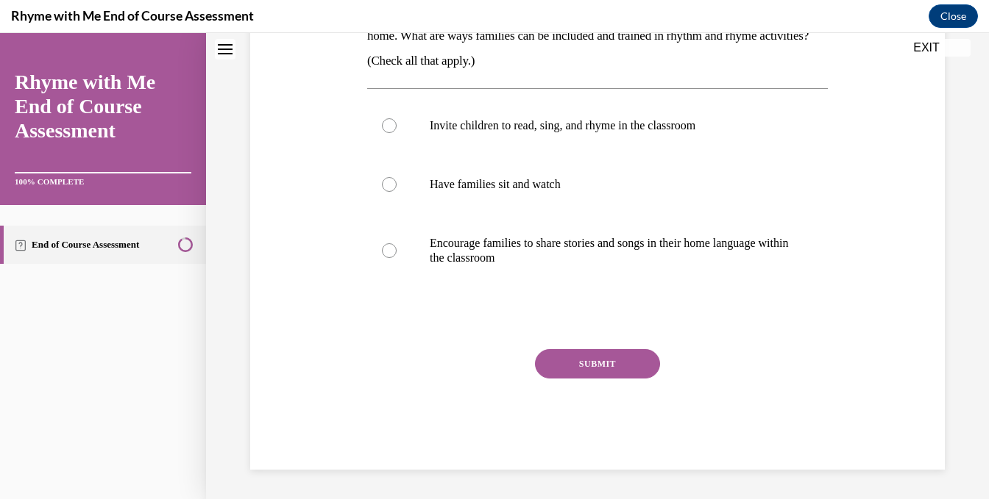
scroll to position [0, 0]
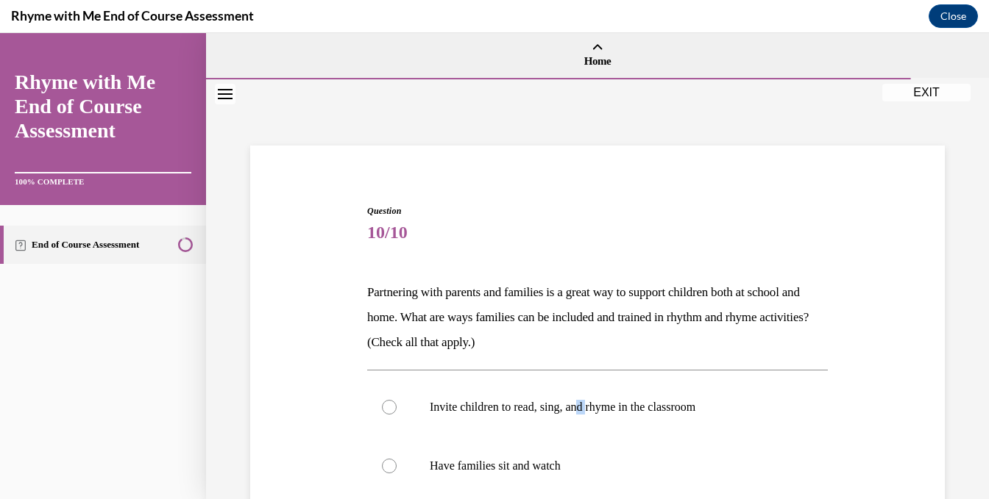
drag, startPoint x: 594, startPoint y: 428, endPoint x: 583, endPoint y: 377, distance: 52.8
click at [583, 377] on div "Invite children to read, sing, and rhyme in the classroom Have families sit and…" at bounding box center [597, 473] width 460 height 207
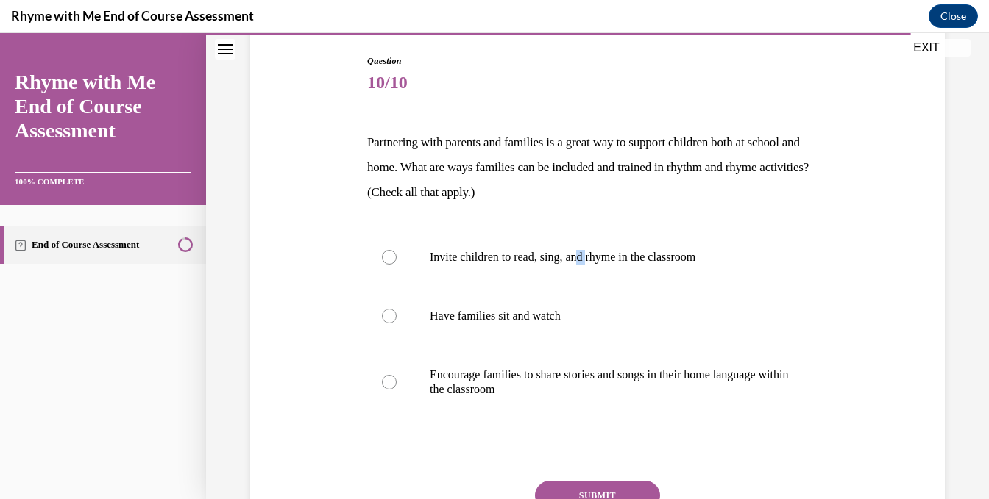
scroll to position [150, 0]
click at [387, 380] on div at bounding box center [389, 382] width 15 height 15
click at [387, 380] on input "Encourage families to share stories and songs in their home language within the…" at bounding box center [389, 382] width 15 height 15
radio input "true"
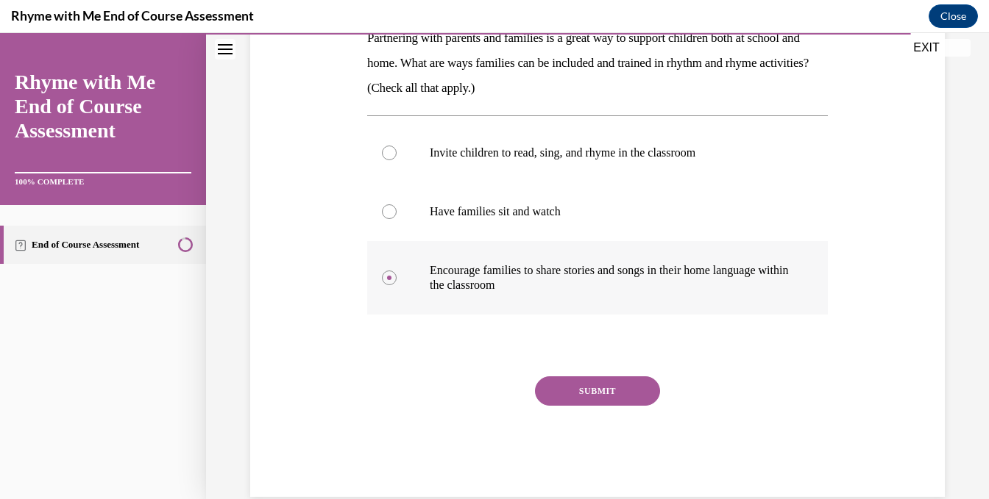
scroll to position [255, 0]
click at [609, 383] on button "SUBMIT" at bounding box center [597, 390] width 125 height 29
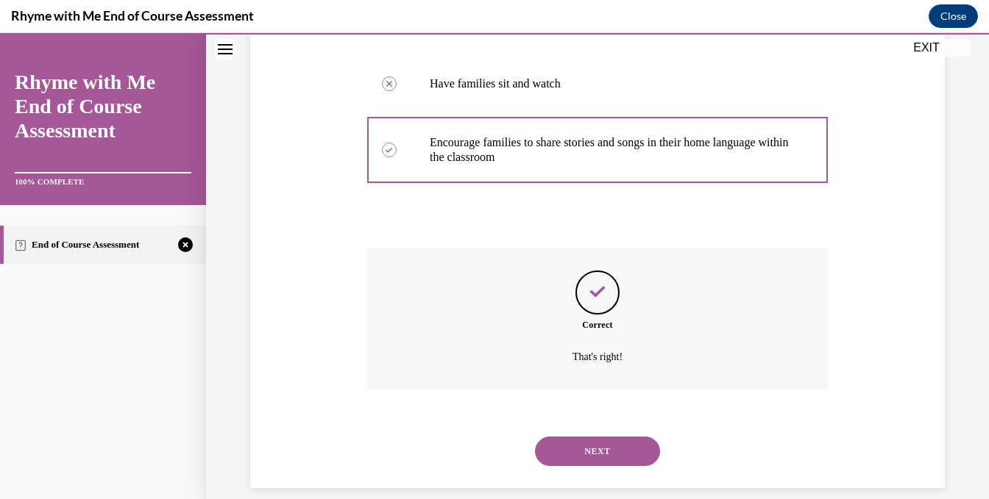
scroll to position [400, 0]
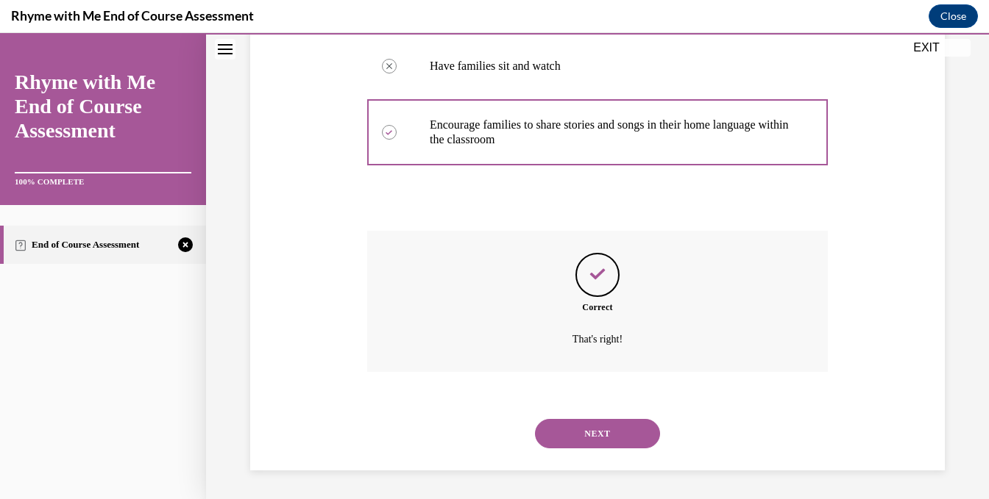
click at [599, 430] on button "NEXT" at bounding box center [597, 433] width 125 height 29
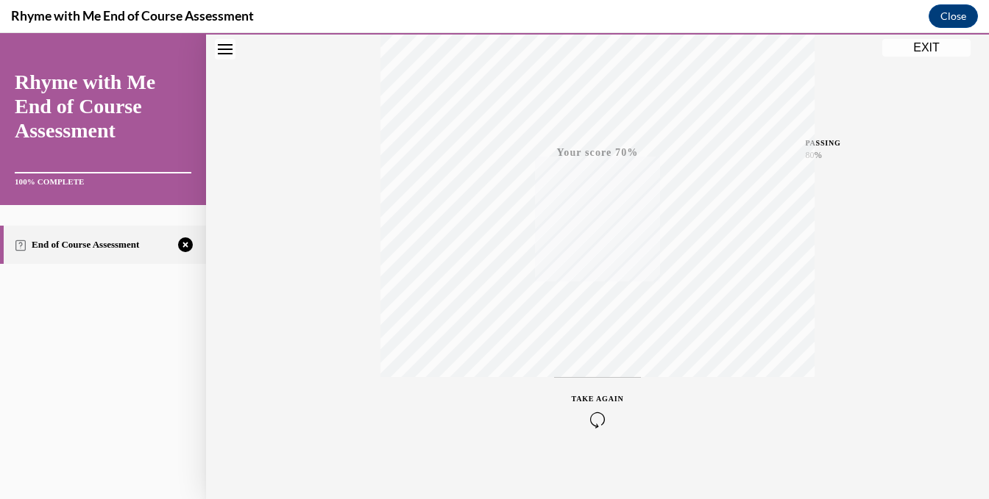
scroll to position [287, 0]
click at [593, 404] on icon "button" at bounding box center [598, 410] width 52 height 16
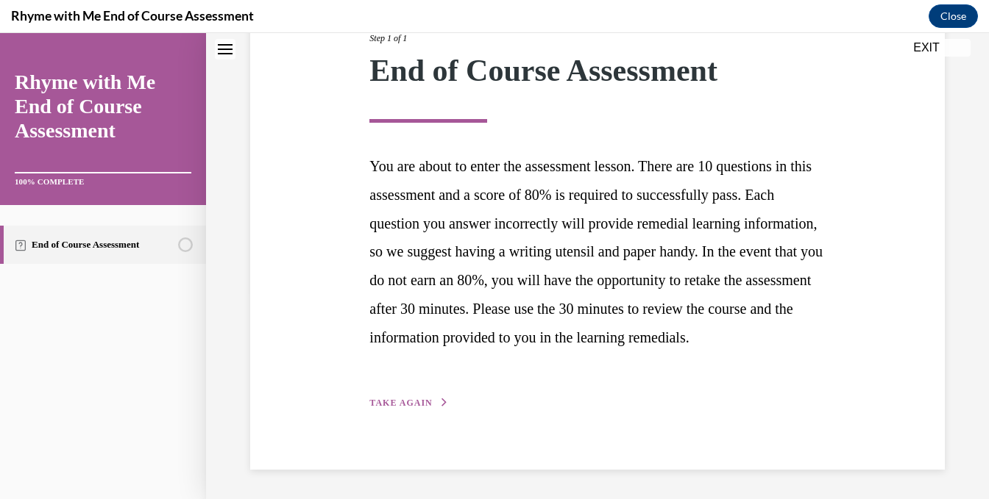
scroll to position [229, 0]
